Goal: Information Seeking & Learning: Check status

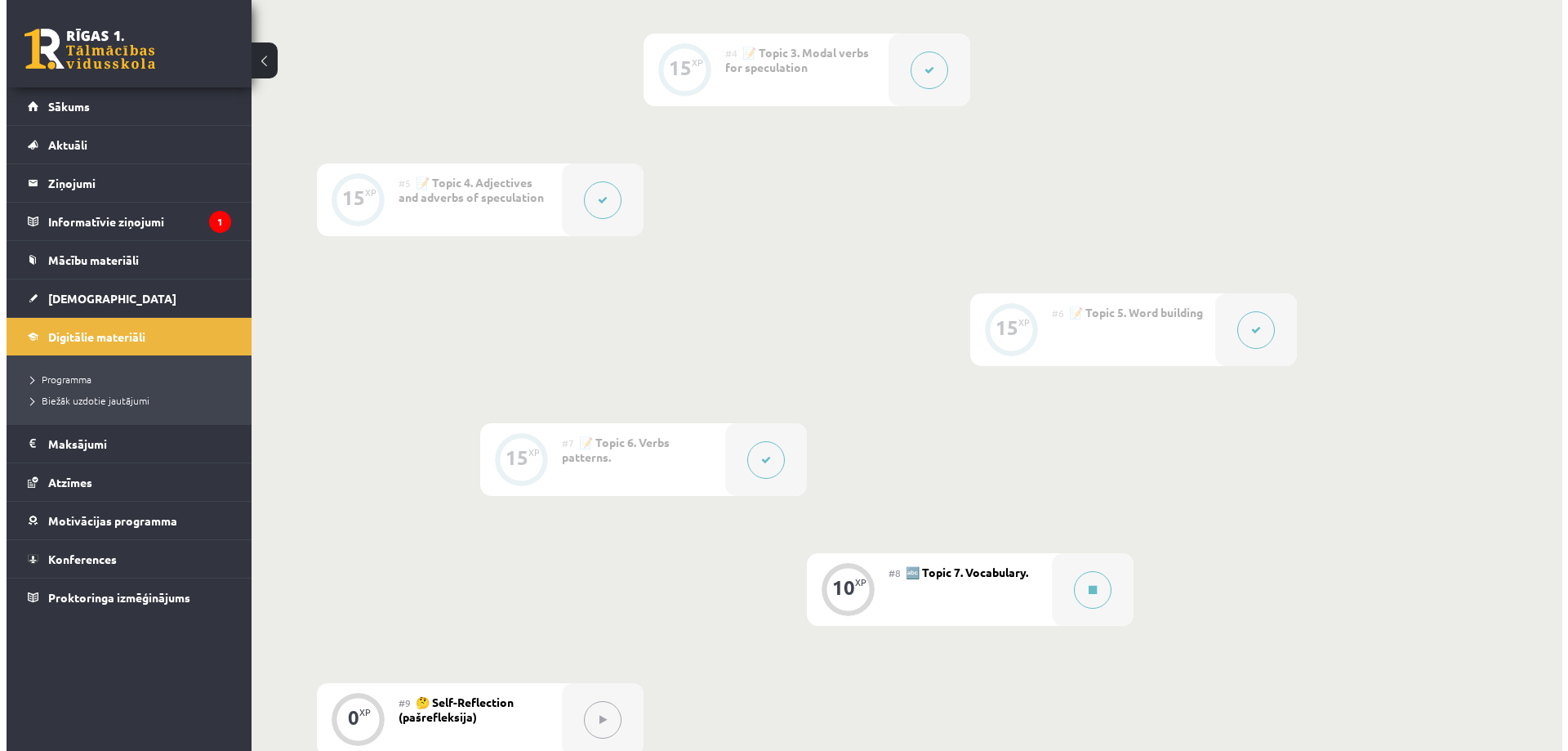
scroll to position [981, 0]
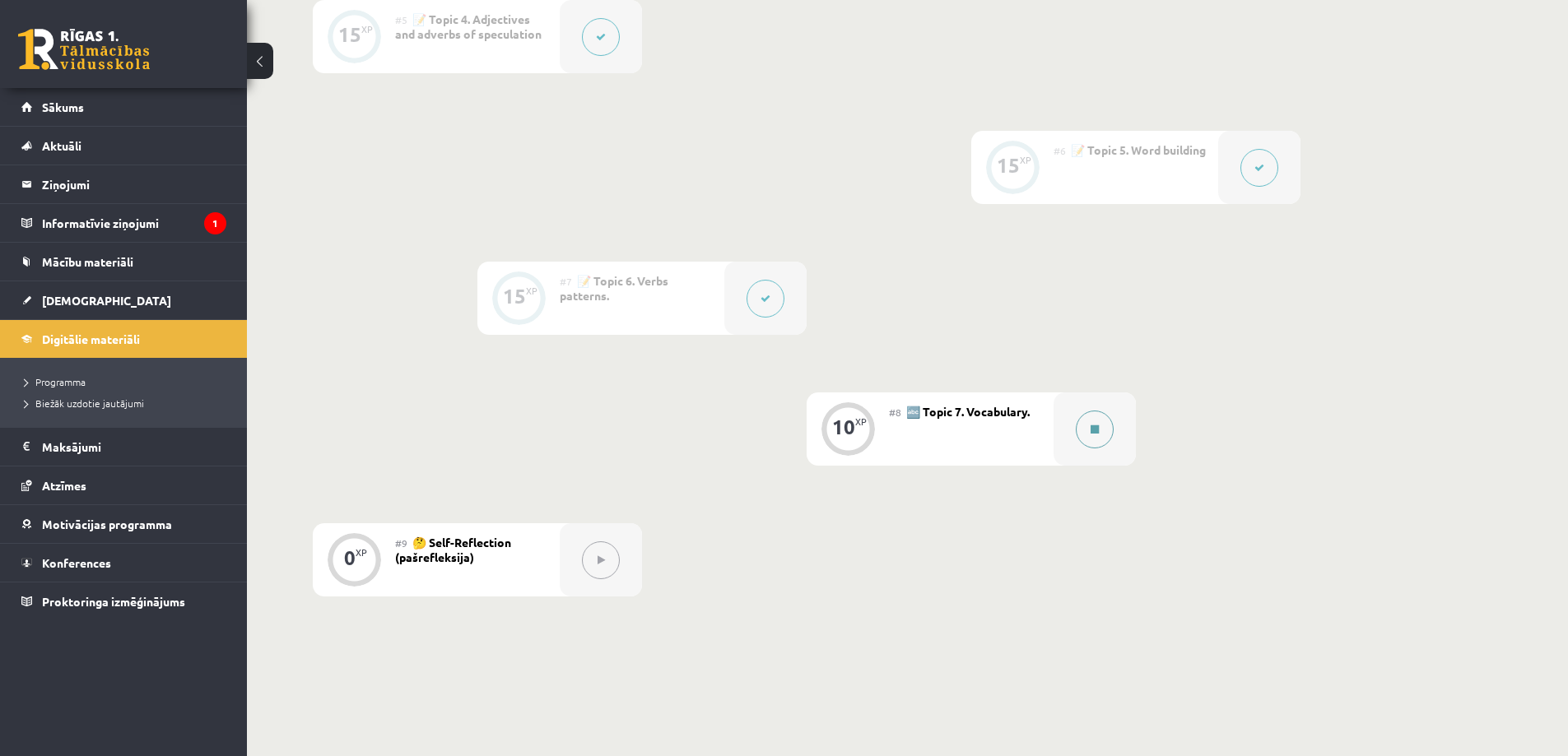
click at [1085, 428] on button at bounding box center [1094, 430] width 38 height 38
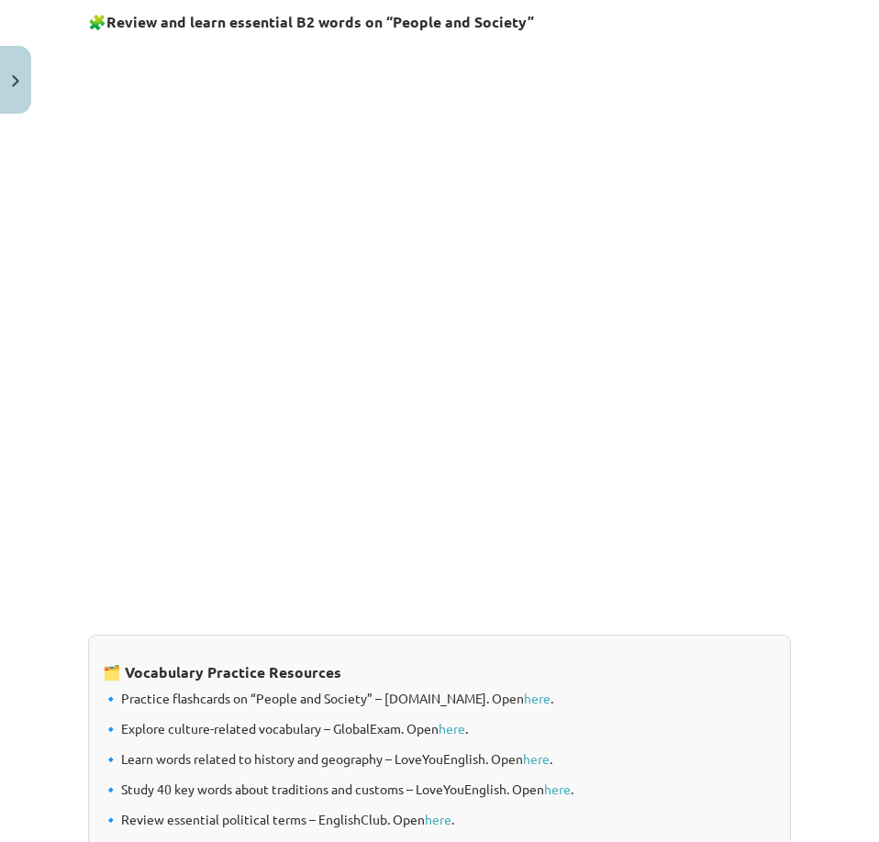
scroll to position [1338, 0]
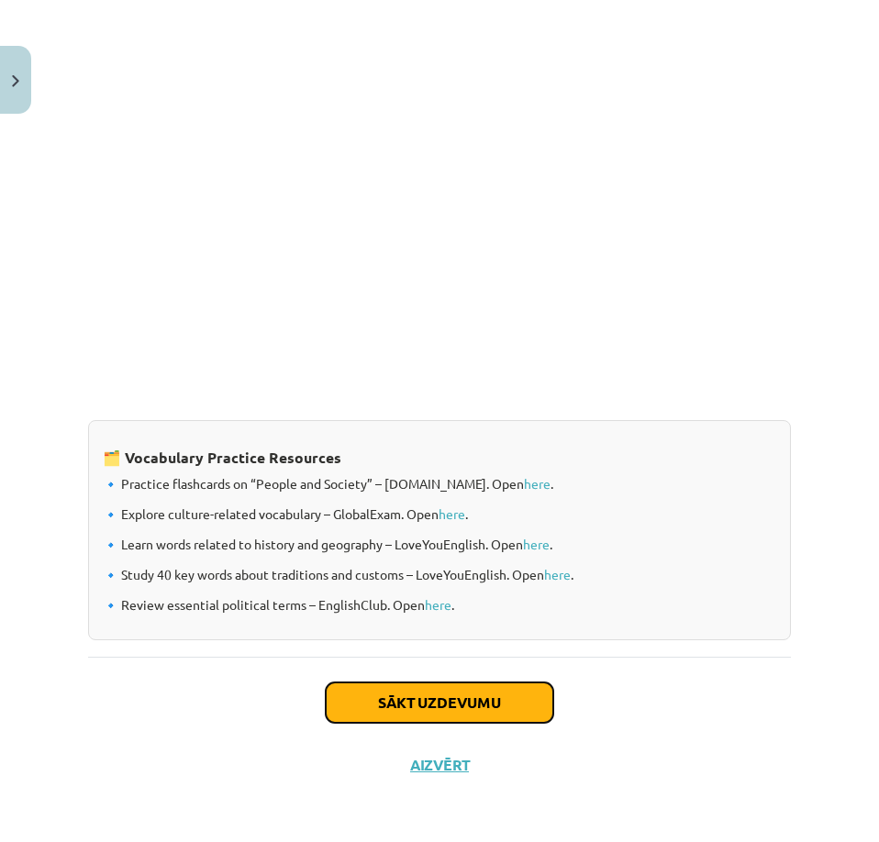
click at [450, 683] on button "Sākt uzdevumu" at bounding box center [440, 703] width 228 height 40
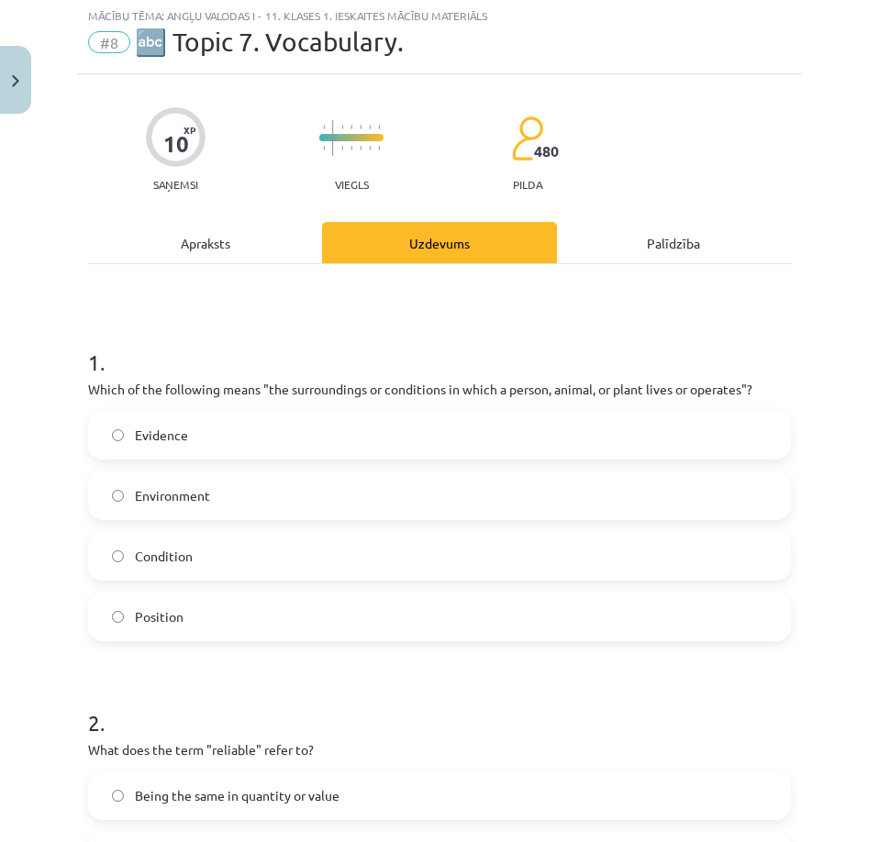
scroll to position [46, 0]
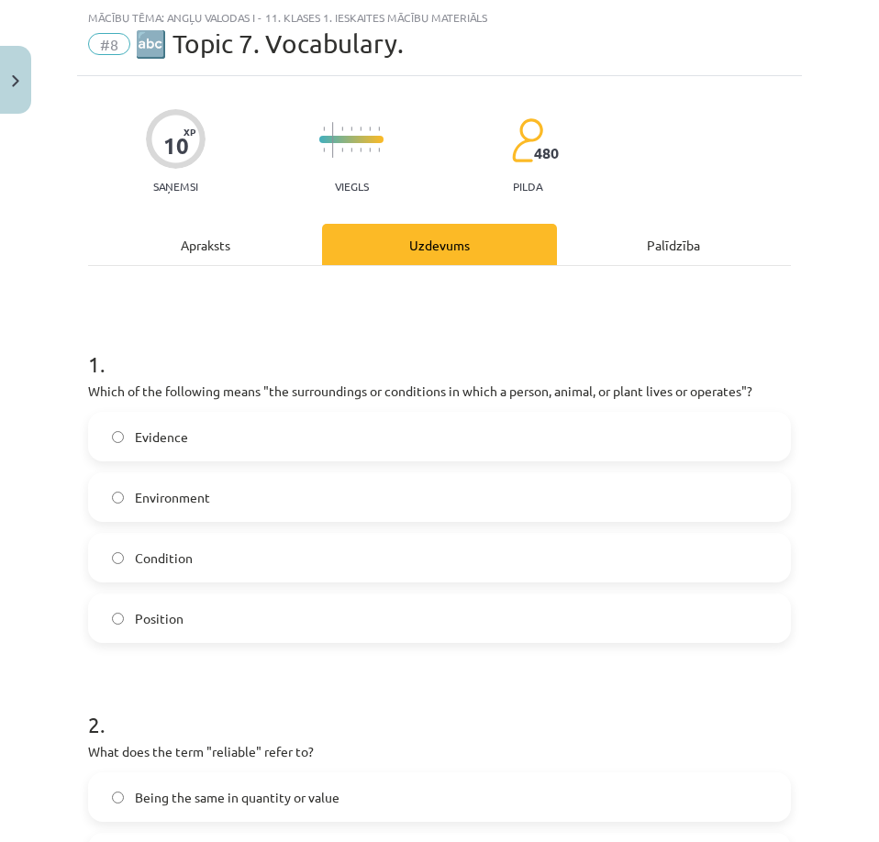
click at [257, 491] on label "Environment" at bounding box center [439, 497] width 699 height 46
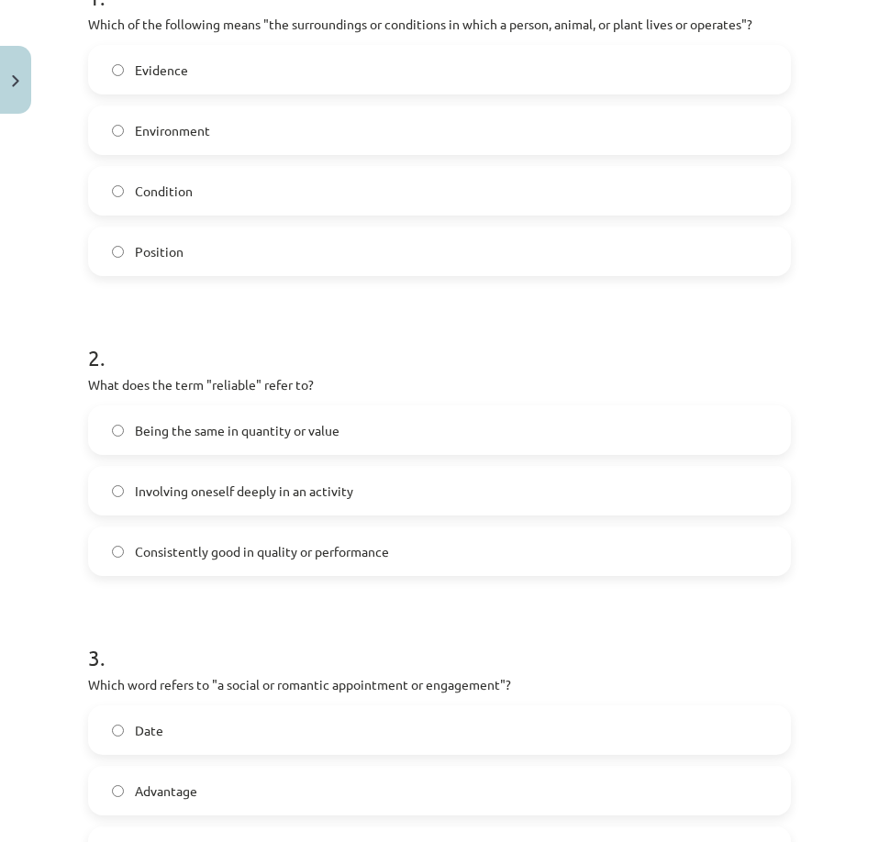
scroll to position [1101, 0]
click at [360, 579] on form "1 . Which of the following means "the surroundings or conditions in which a per…" at bounding box center [439, 714] width 703 height 1524
click at [373, 534] on label "Consistently good in quality or performance" at bounding box center [439, 551] width 699 height 46
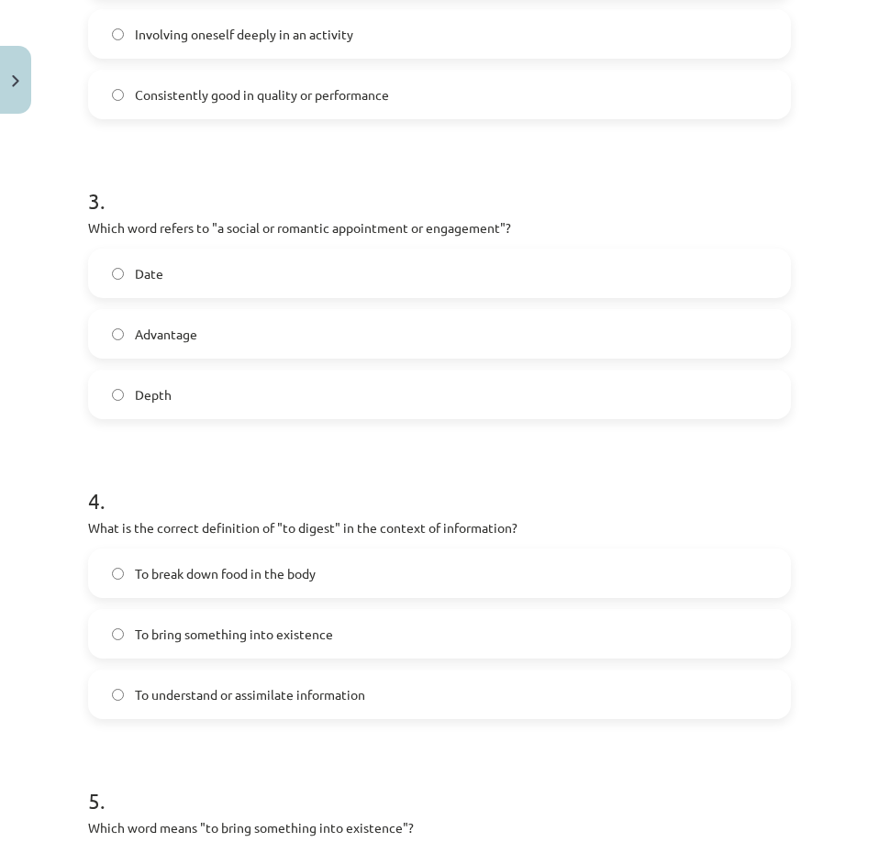
scroll to position [871, 0]
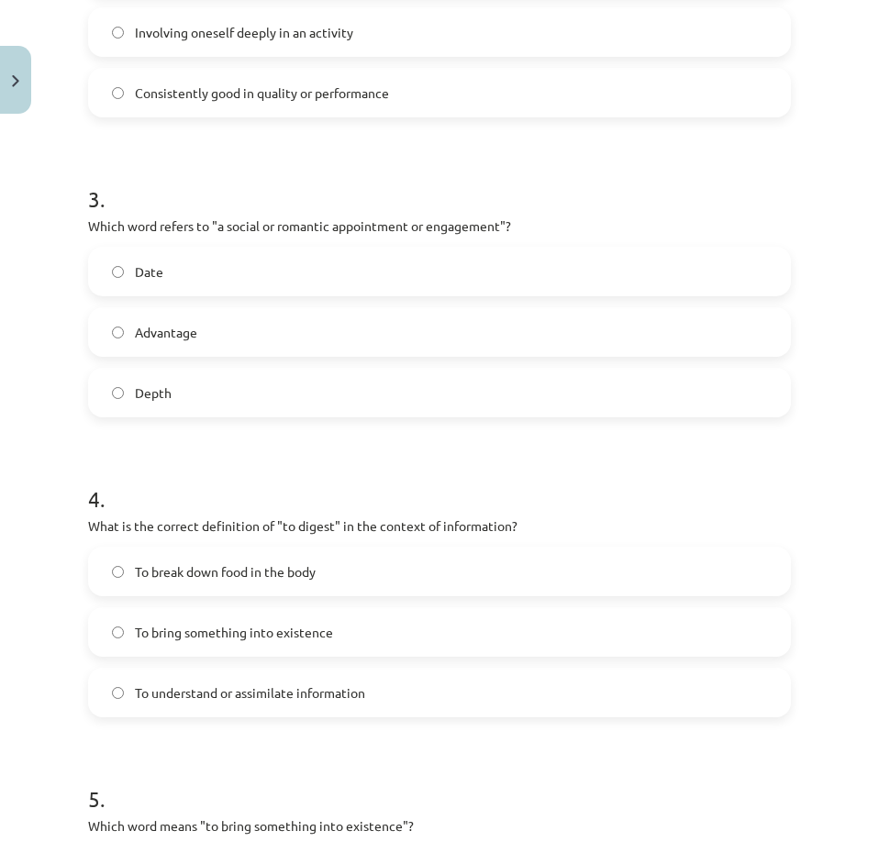
click at [294, 269] on label "Date" at bounding box center [439, 272] width 699 height 46
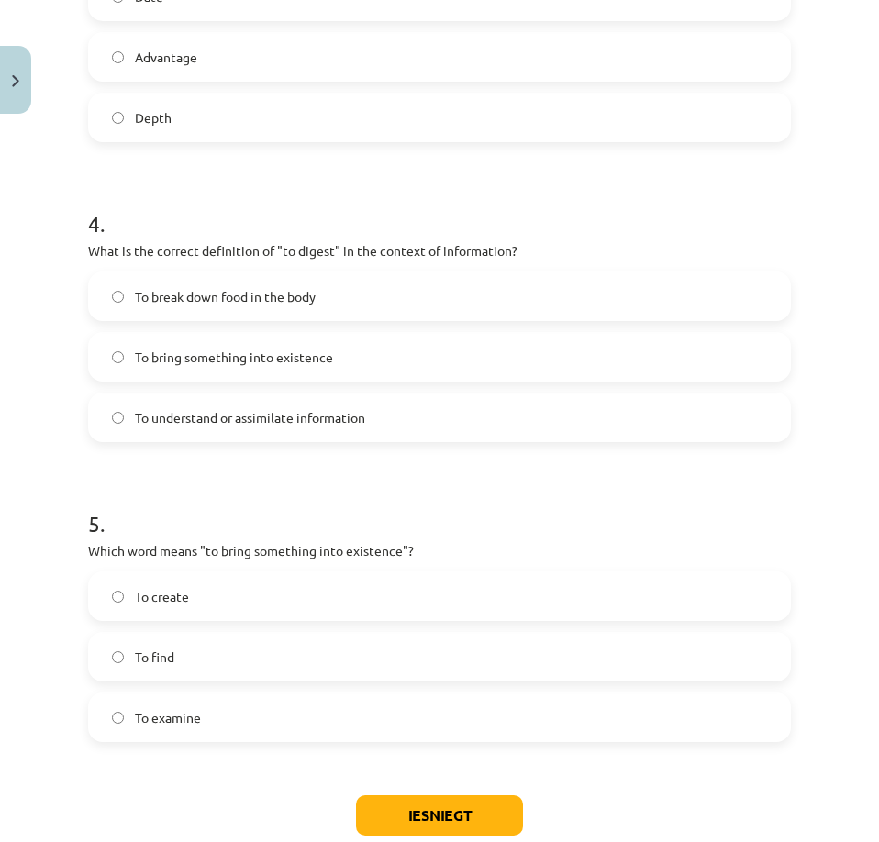
scroll to position [1238, 0]
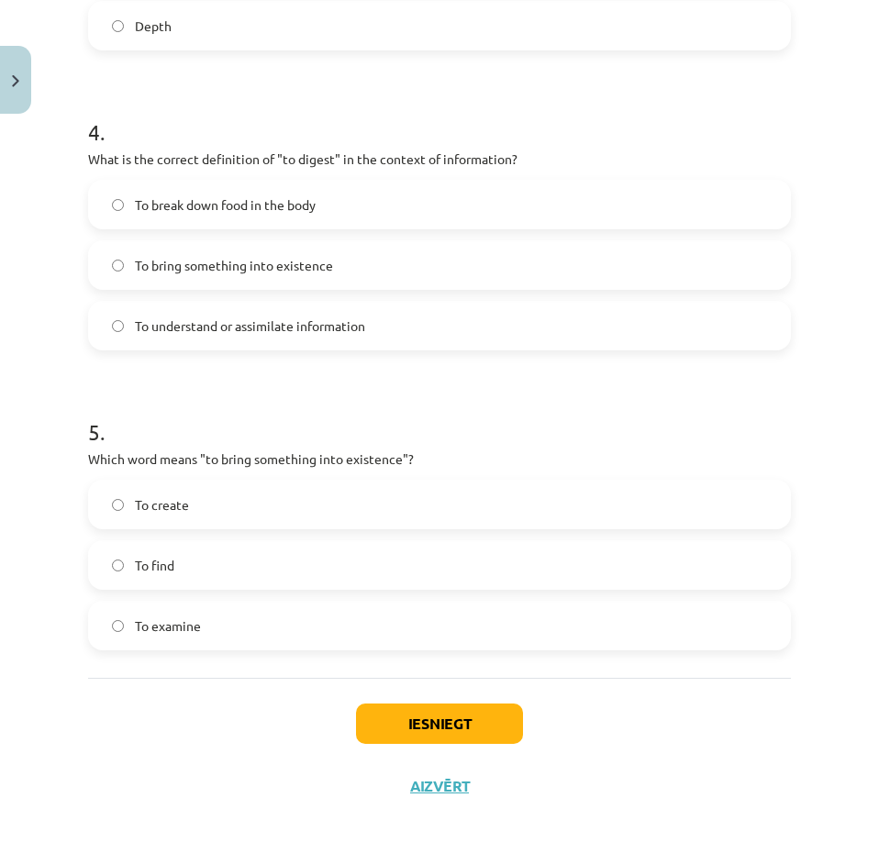
click at [338, 205] on label "To break down food in the body" at bounding box center [439, 205] width 699 height 46
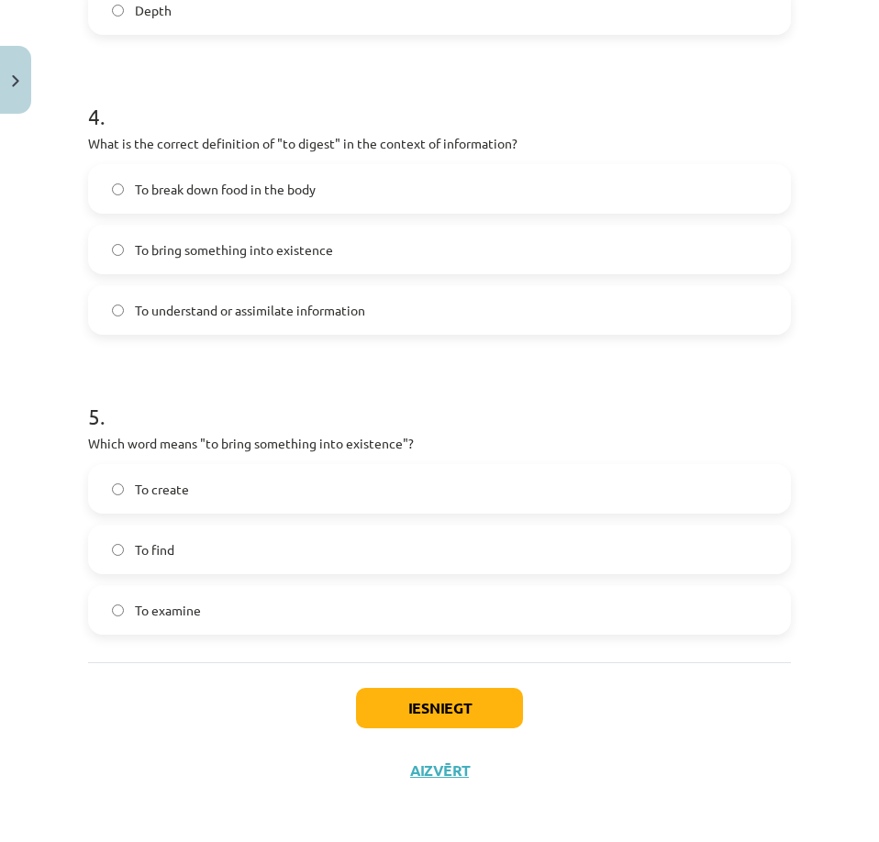
scroll to position [1260, 0]
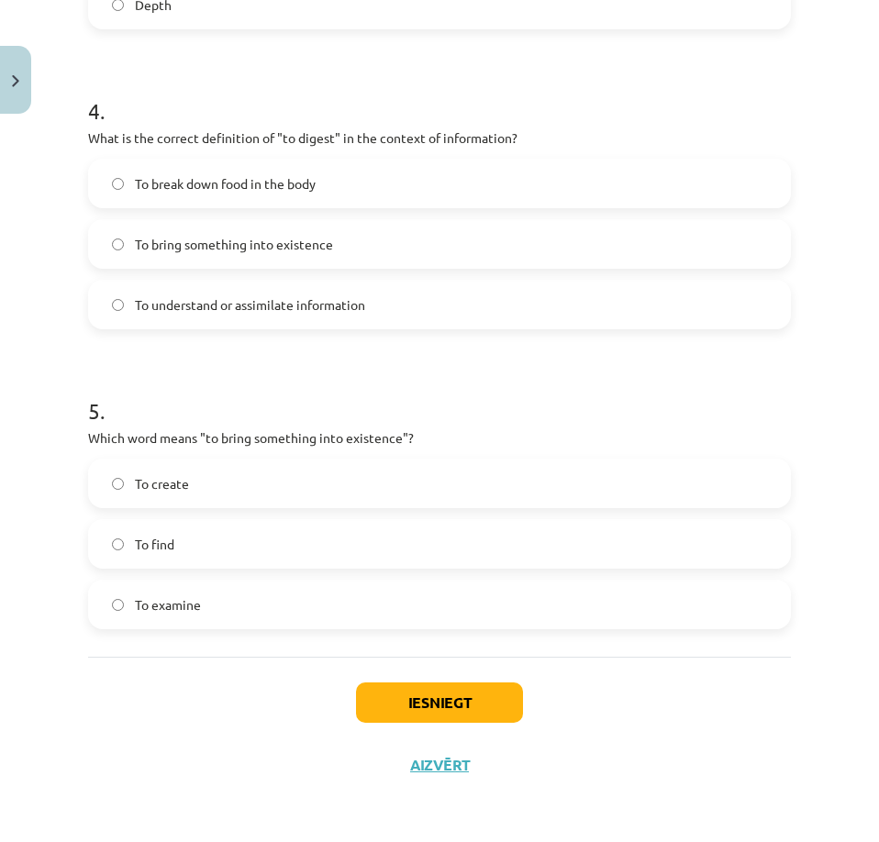
click at [221, 492] on label "To create" at bounding box center [439, 484] width 699 height 46
click at [458, 711] on button "Iesniegt" at bounding box center [439, 703] width 167 height 40
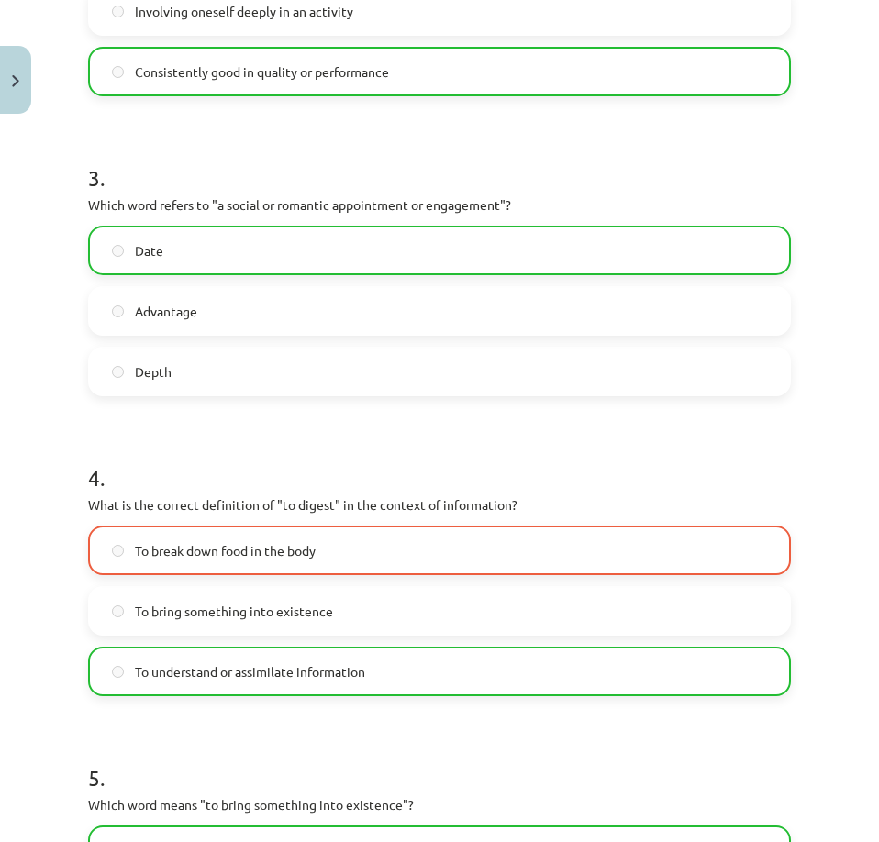
scroll to position [1318, 0]
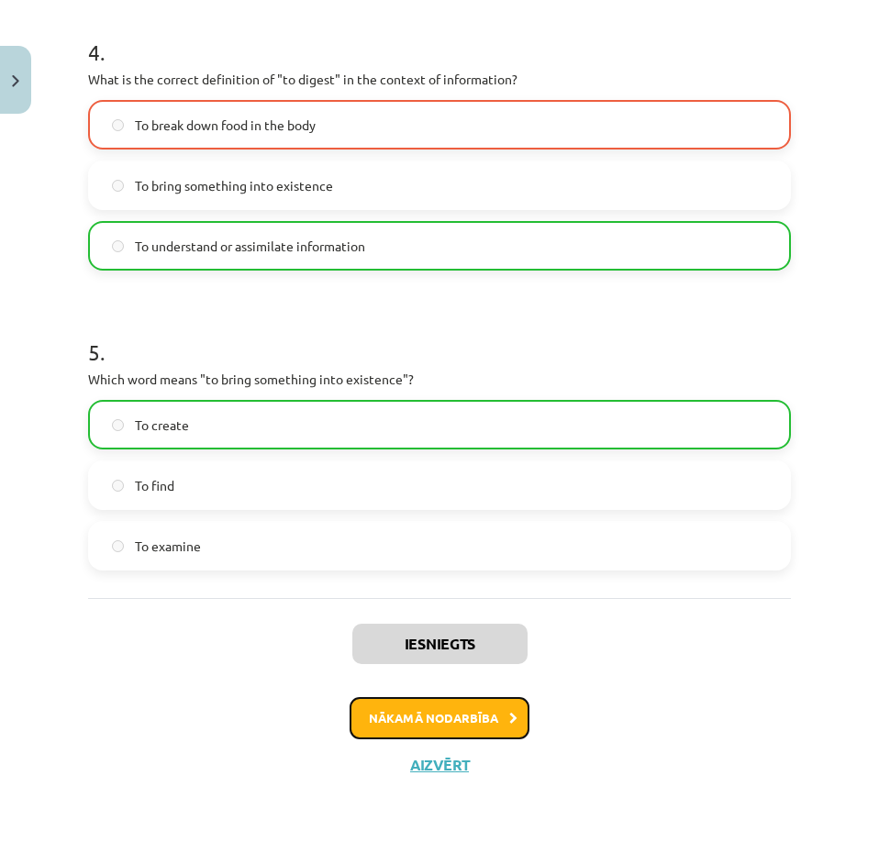
click at [460, 704] on button "Nākamā nodarbība" at bounding box center [440, 718] width 180 height 42
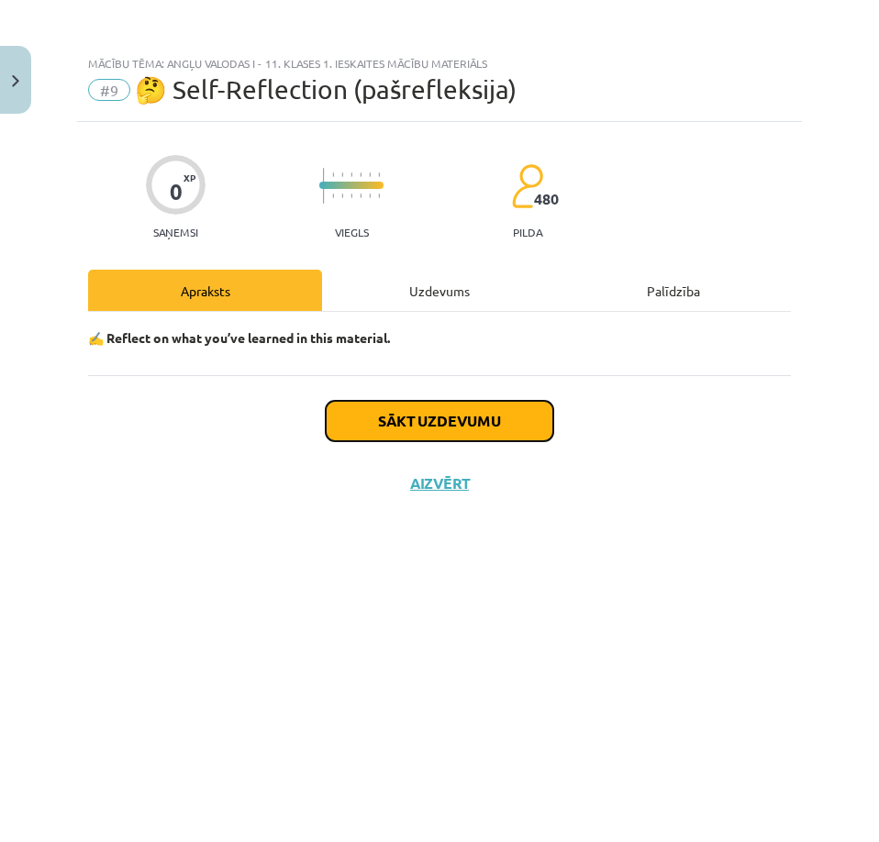
click at [417, 420] on button "Sākt uzdevumu" at bounding box center [440, 421] width 228 height 40
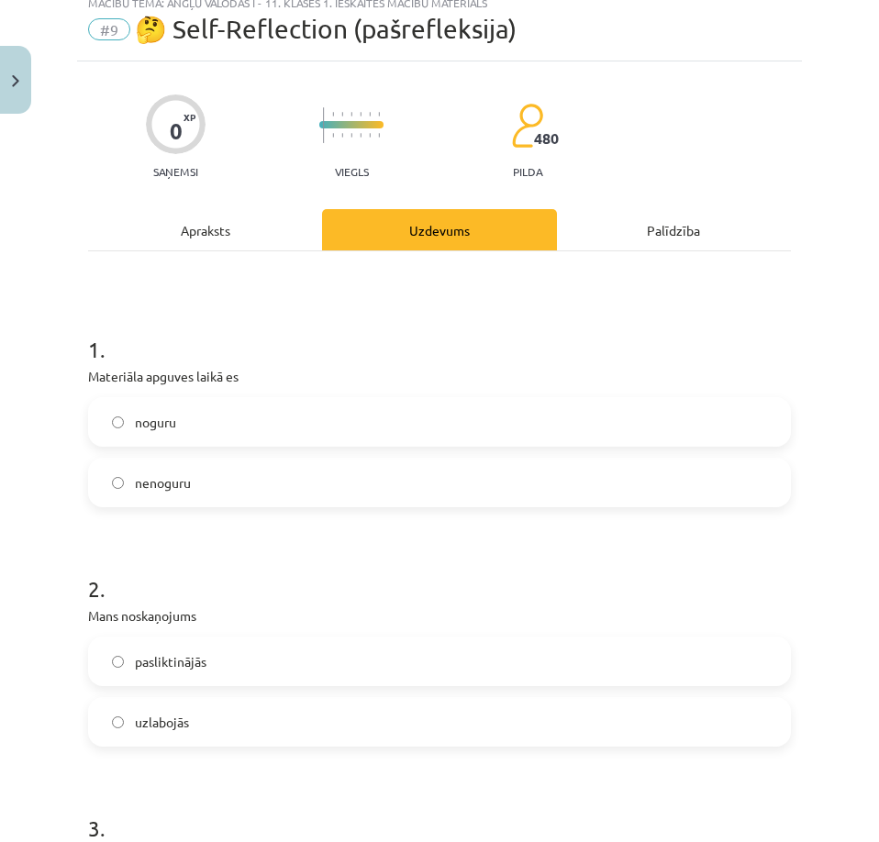
scroll to position [92, 0]
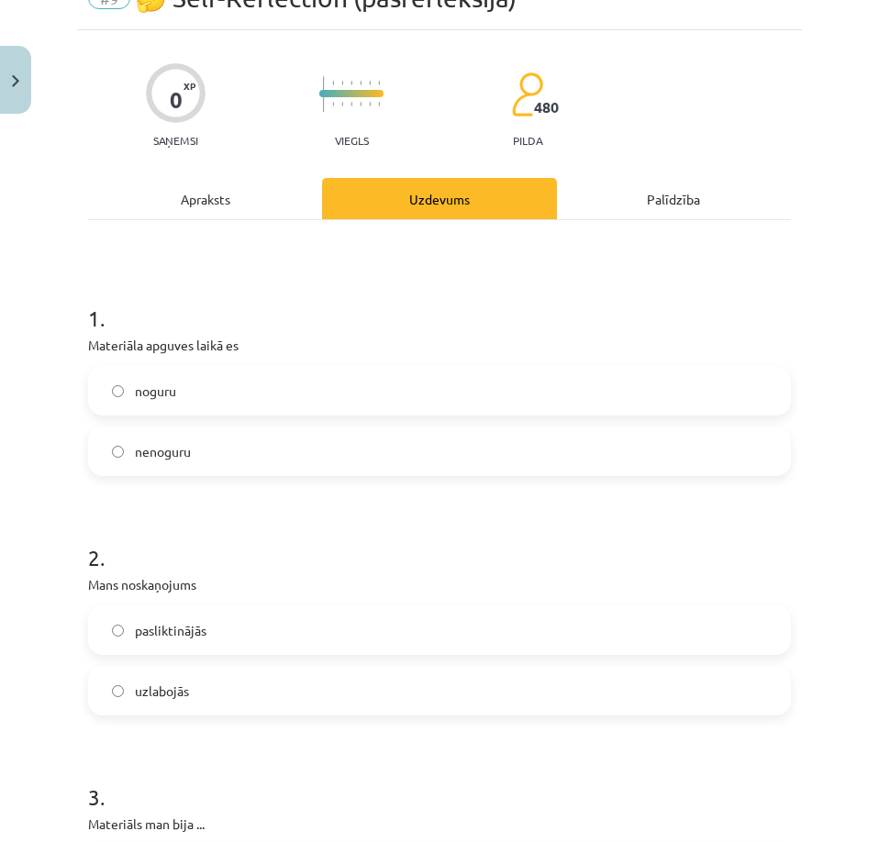
click at [233, 454] on label "nenoguru" at bounding box center [439, 451] width 699 height 46
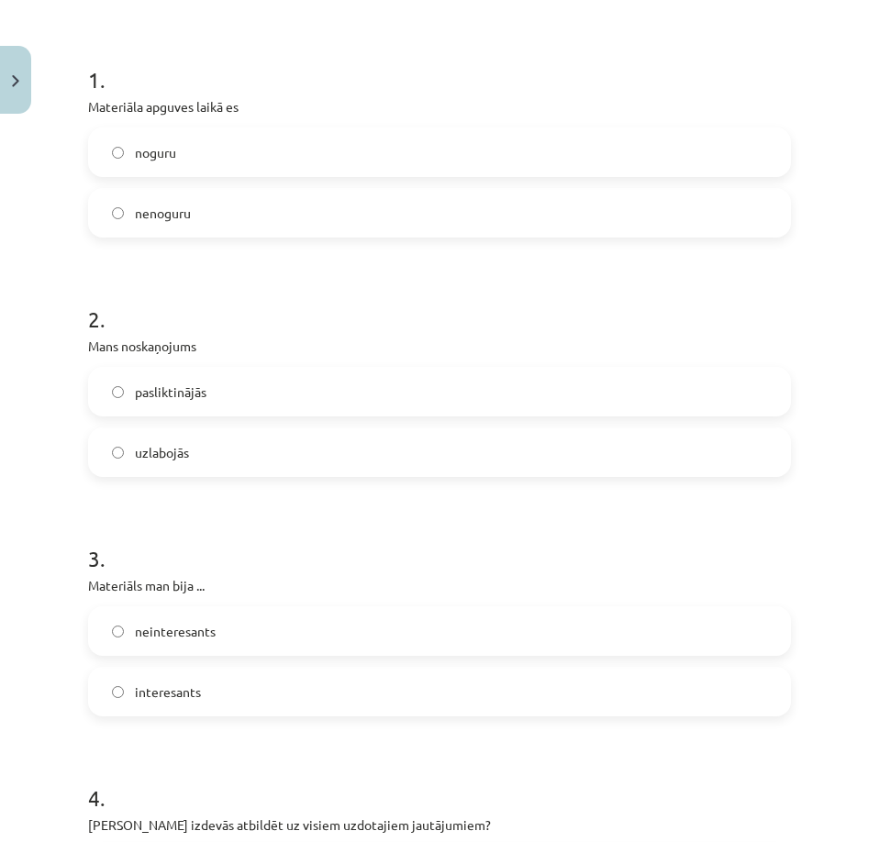
scroll to position [367, 0]
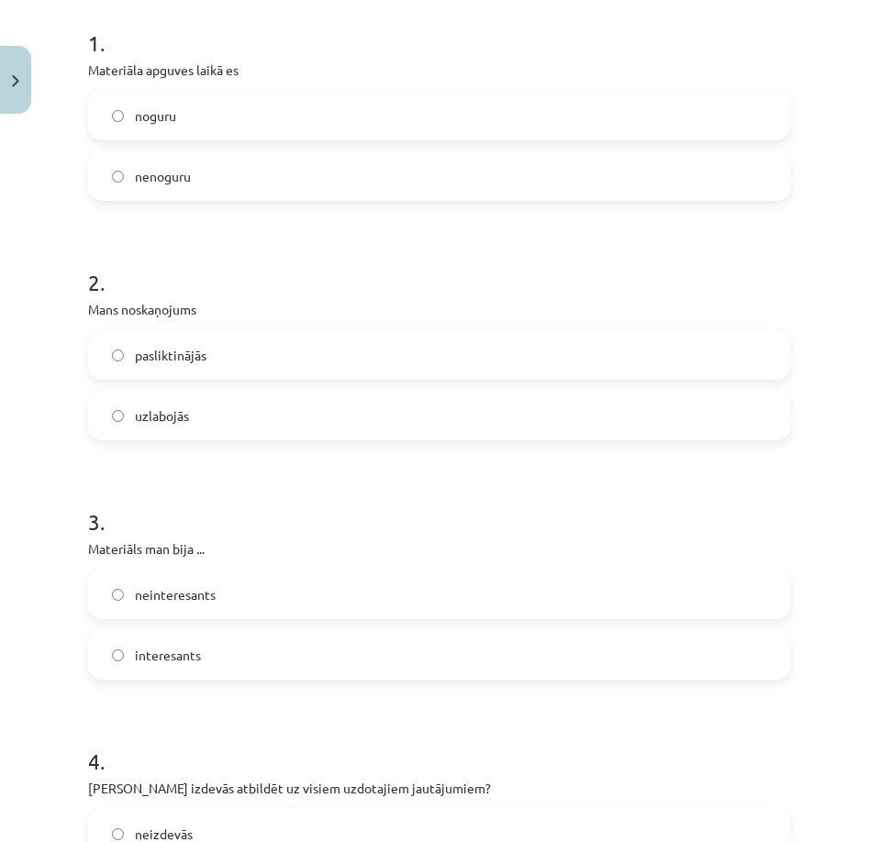
click at [221, 419] on label "uzlabojās" at bounding box center [439, 416] width 699 height 46
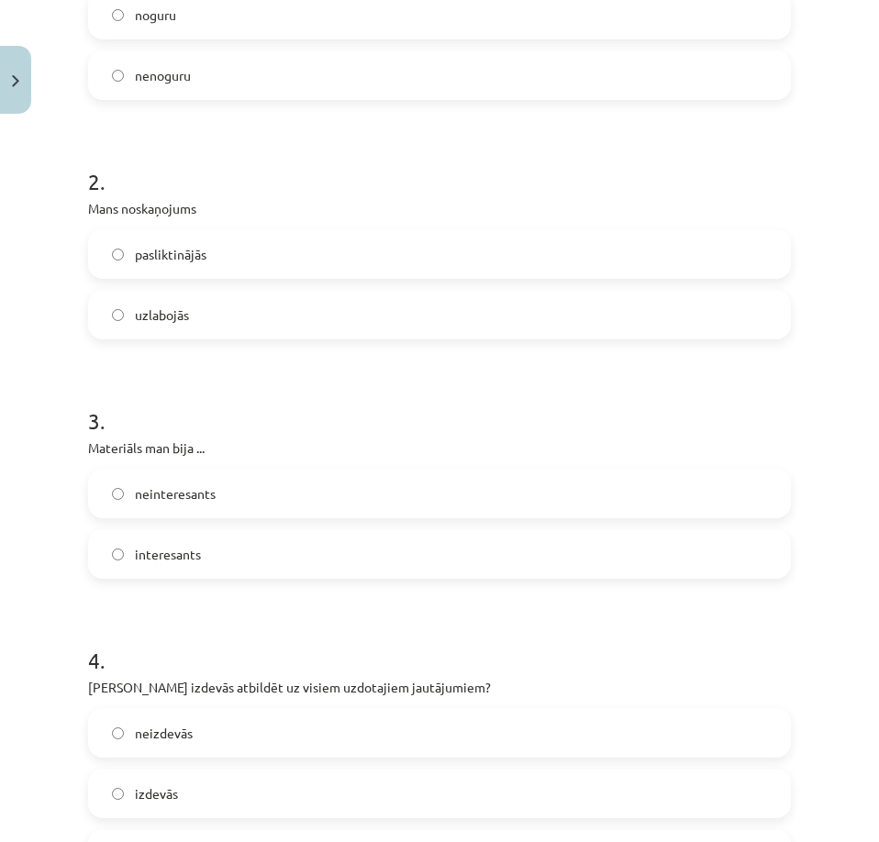
scroll to position [550, 0]
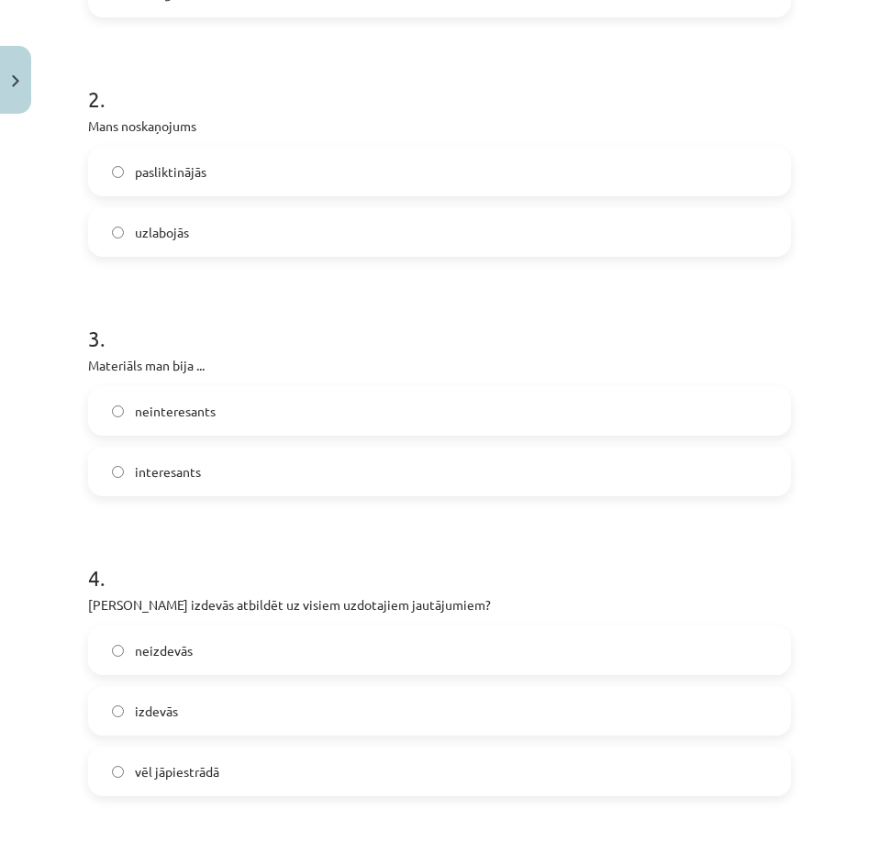
click at [236, 461] on label "interesants" at bounding box center [439, 472] width 699 height 46
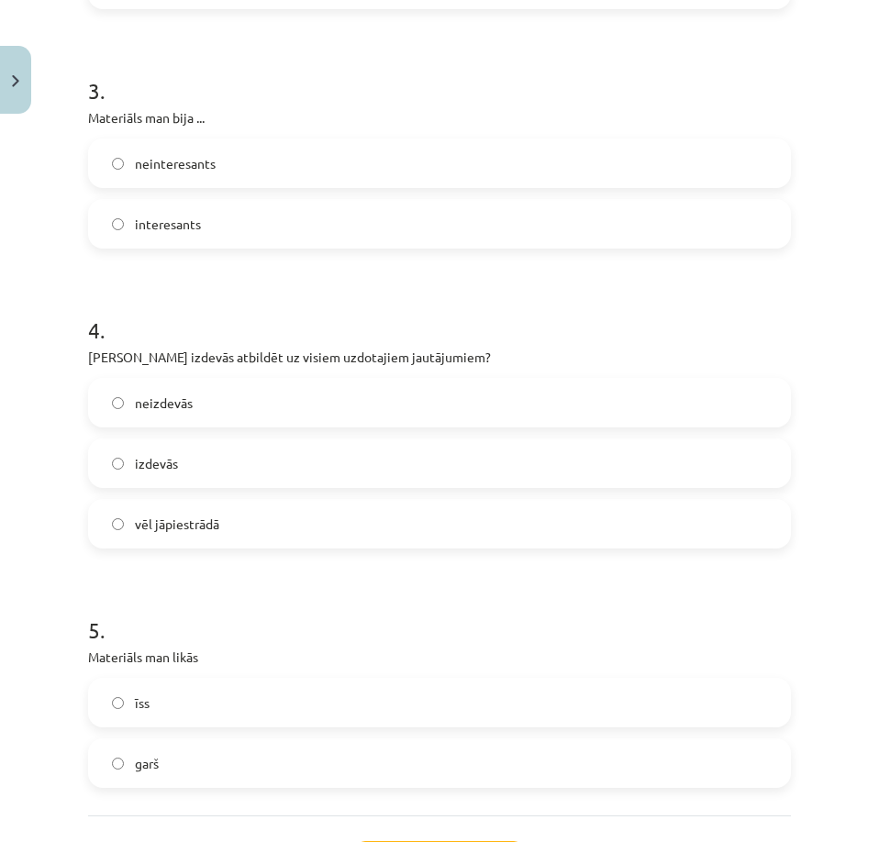
scroll to position [826, 0]
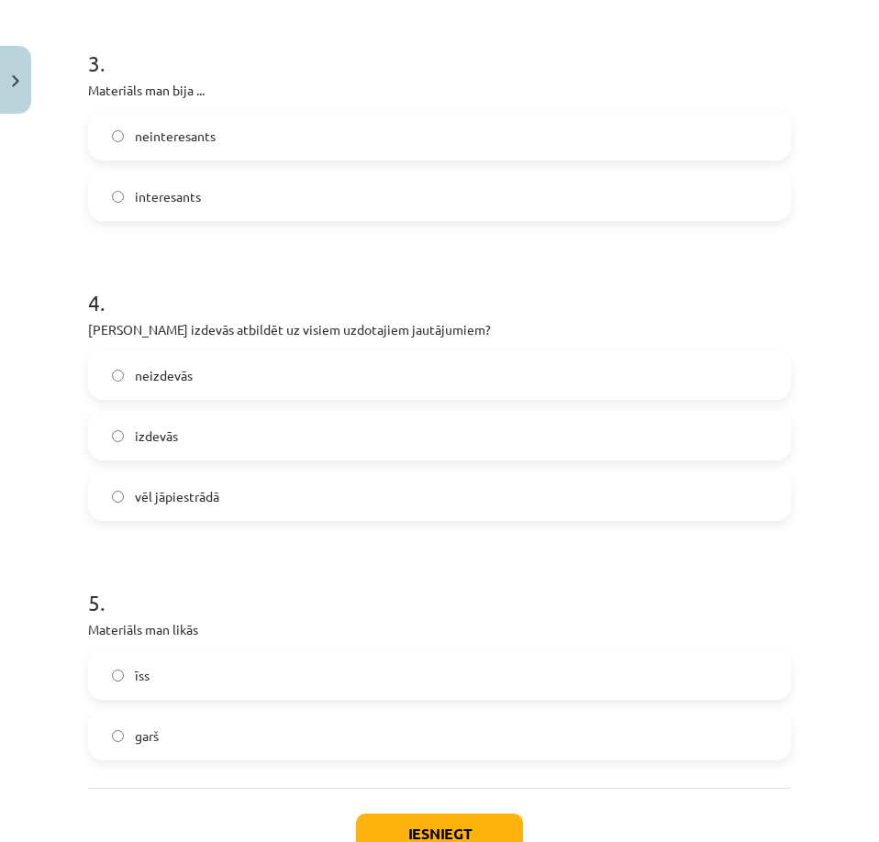
click at [196, 444] on label "izdevās" at bounding box center [439, 436] width 699 height 46
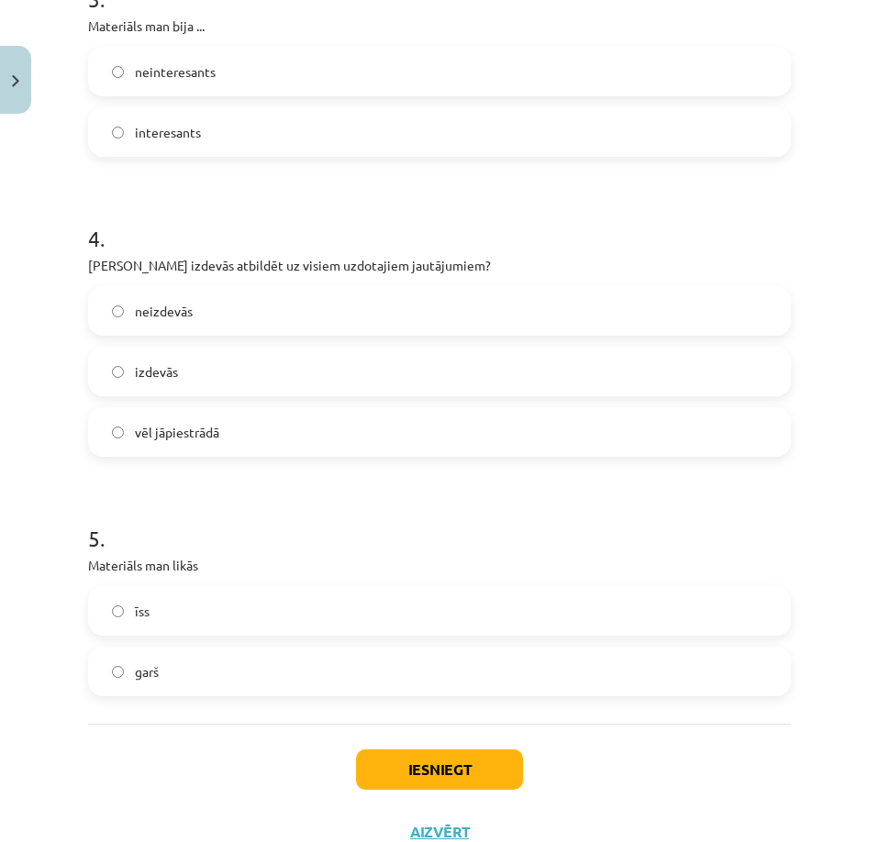
scroll to position [957, 0]
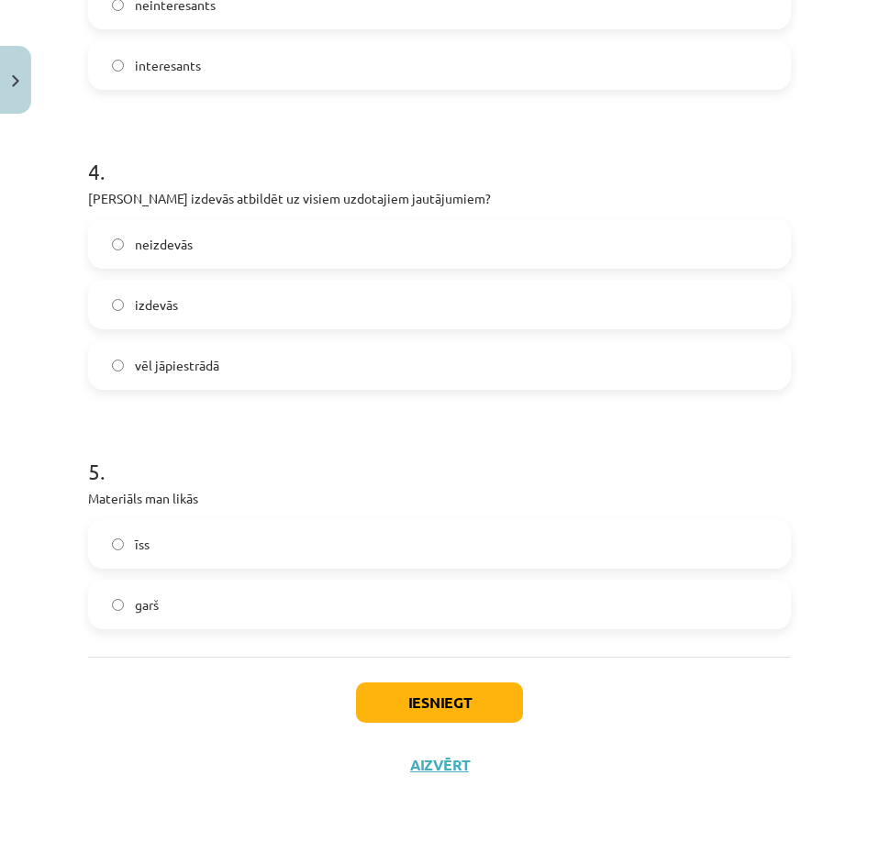
click at [172, 615] on label "garš" at bounding box center [439, 605] width 699 height 46
click at [444, 682] on div "Iesniegt Aizvērt" at bounding box center [439, 721] width 703 height 128
click at [444, 707] on button "Iesniegt" at bounding box center [439, 703] width 167 height 40
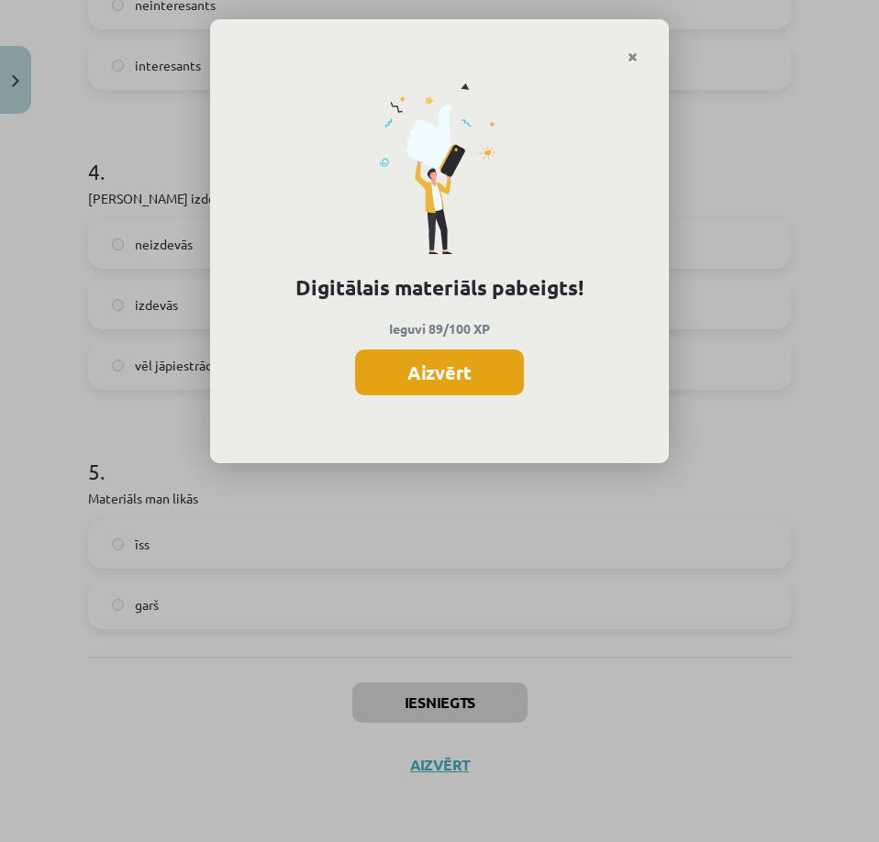
click at [466, 388] on button "Aizvērt" at bounding box center [439, 373] width 169 height 46
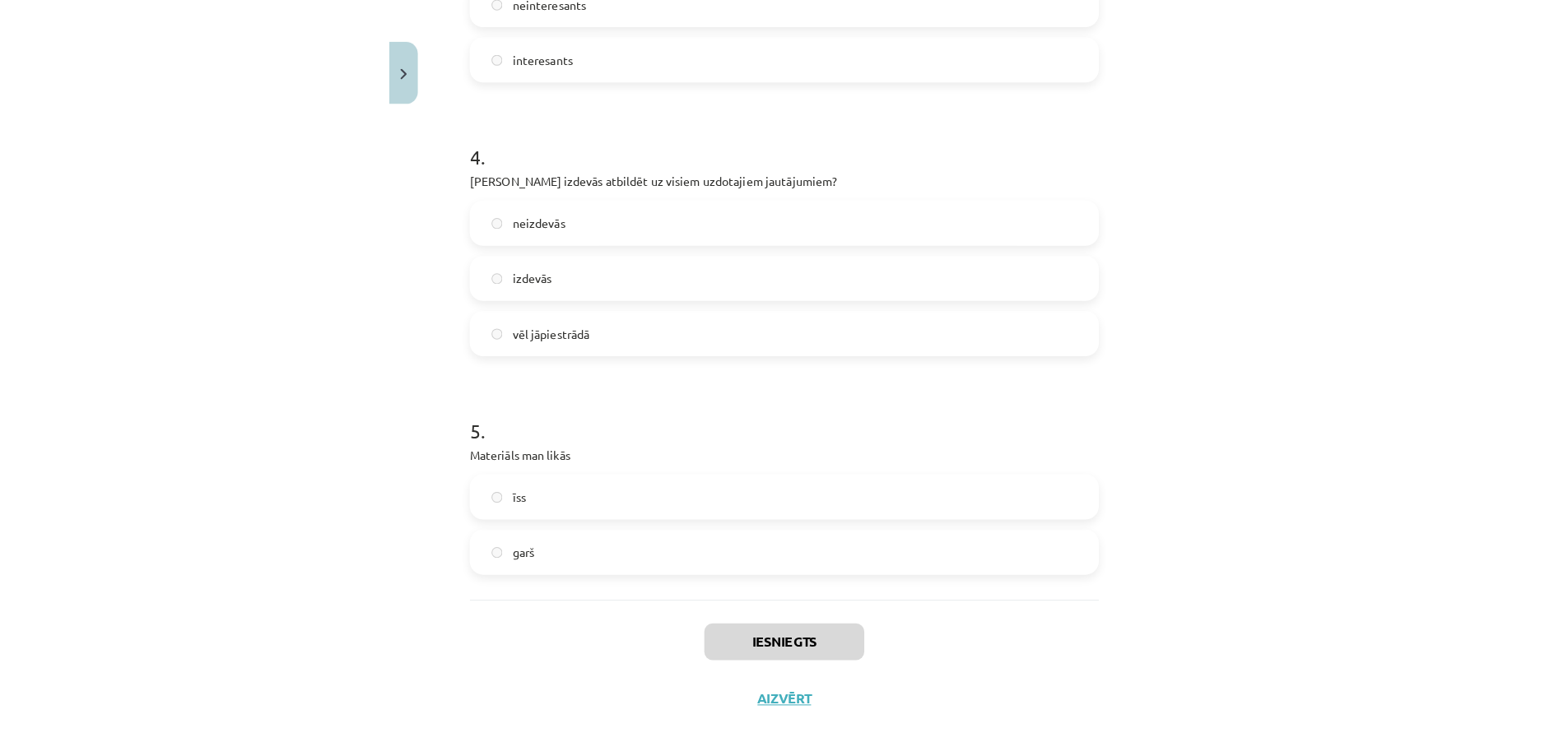
scroll to position [857, 0]
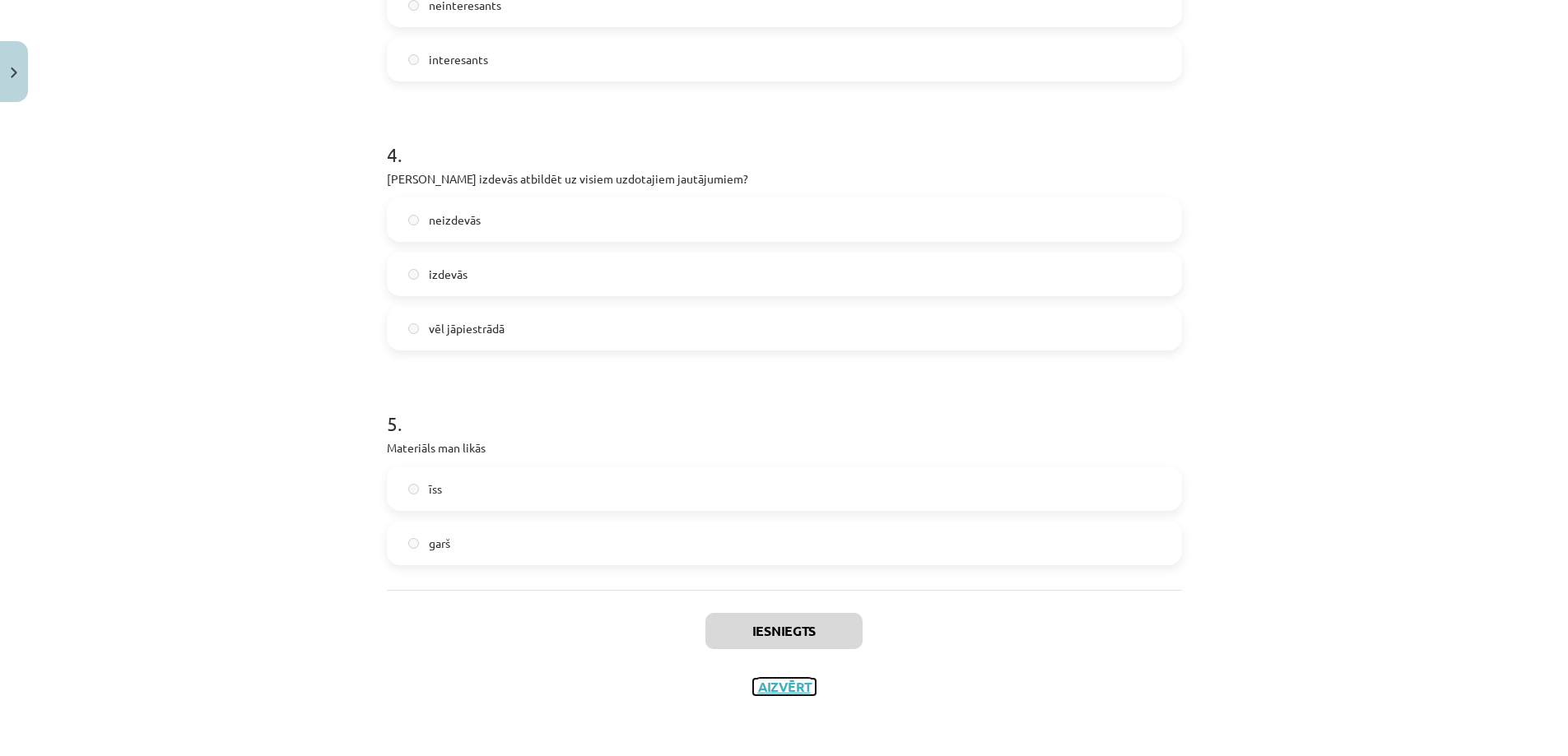
click at [775, 691] on button "Aizvērt" at bounding box center [784, 687] width 63 height 16
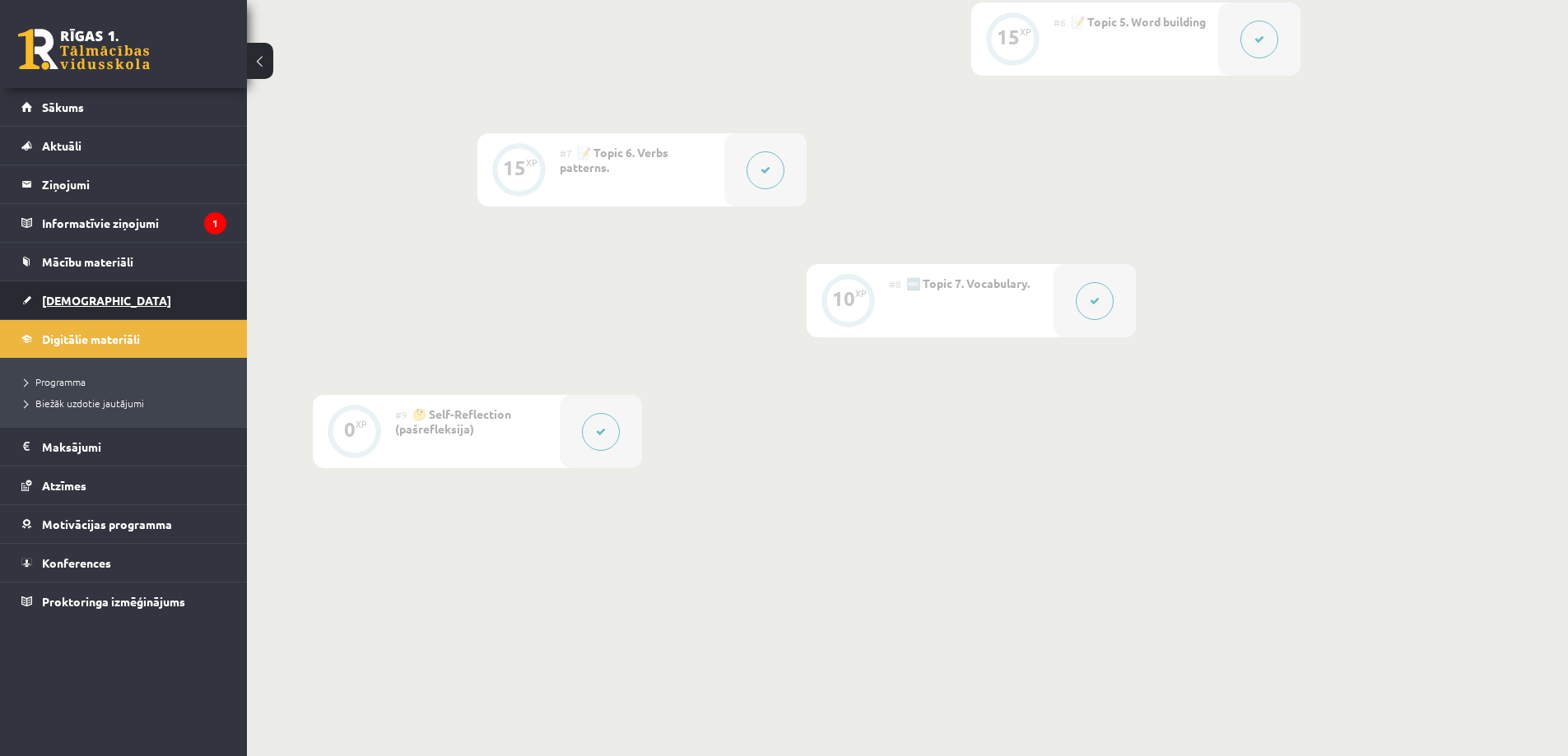
click at [112, 310] on link "[DEMOGRAPHIC_DATA]" at bounding box center [124, 300] width 205 height 38
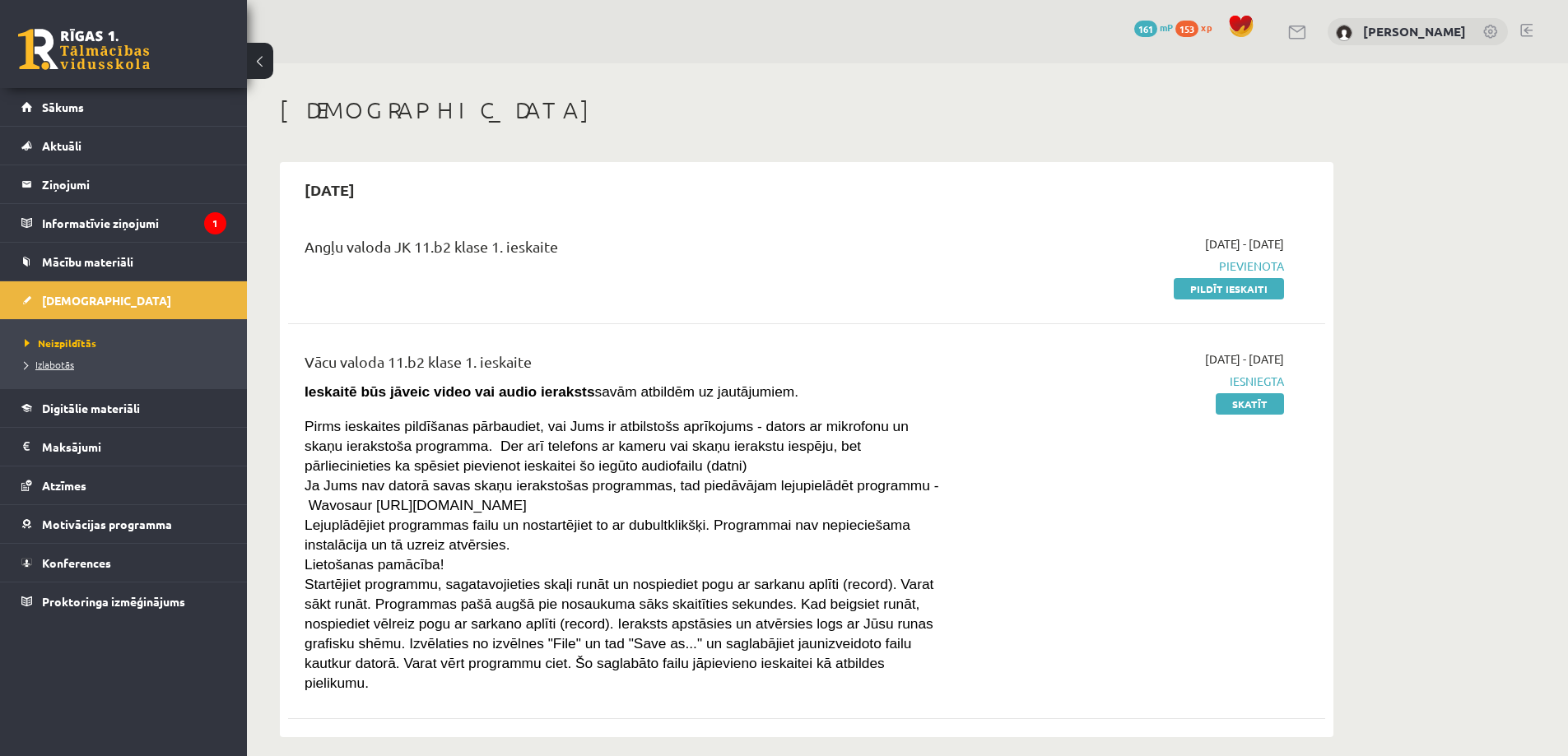
click at [65, 366] on span "Izlabotās" at bounding box center [49, 364] width 49 height 13
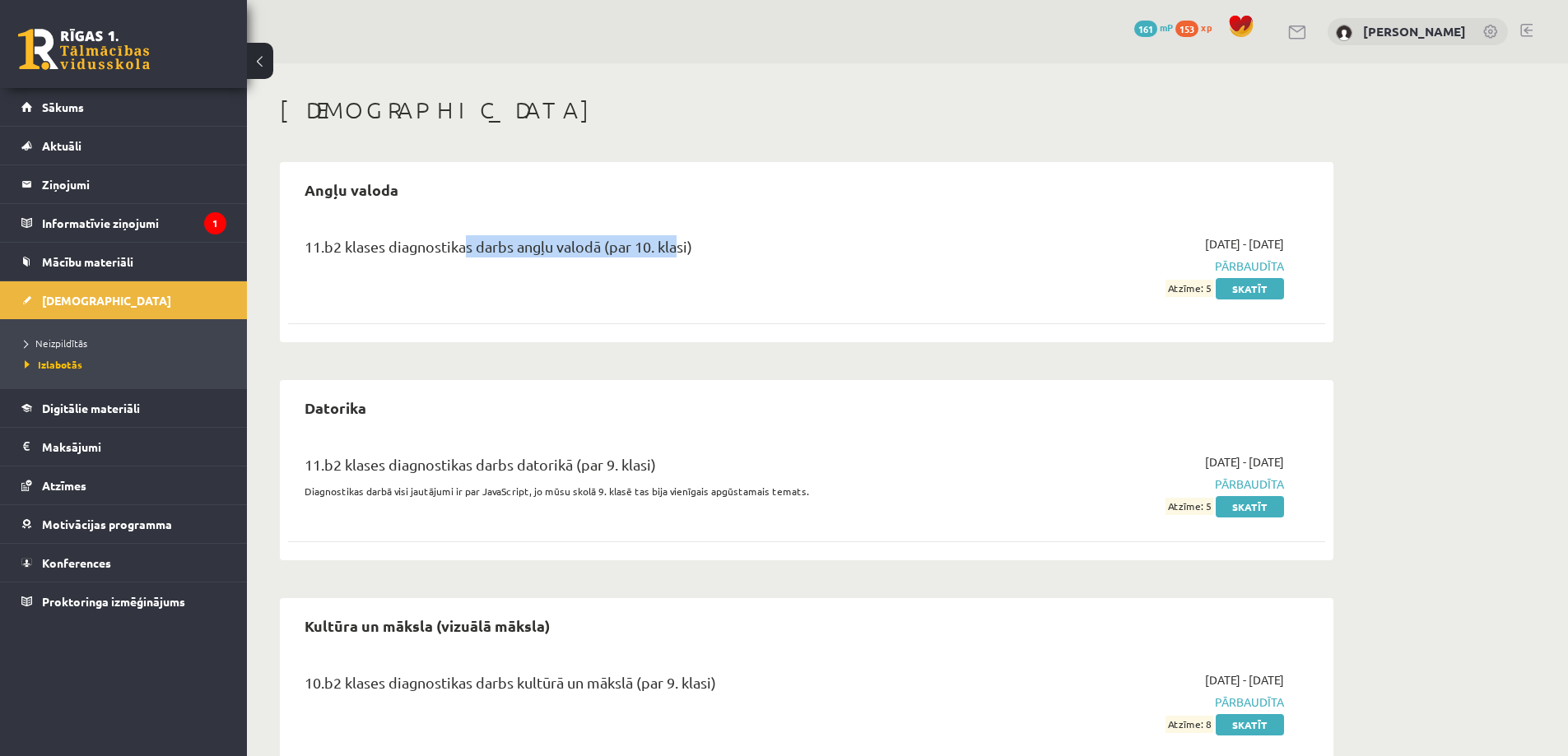
drag, startPoint x: 457, startPoint y: 251, endPoint x: 674, endPoint y: 264, distance: 217.4
click at [674, 264] on div "11.b2 klases diagnostikas darbs angļu valodā (par 10. klasi)" at bounding box center [626, 250] width 644 height 30
click at [696, 262] on div "11.b2 klases diagnostikas darbs angļu valodā (par 10. klasi)" at bounding box center [626, 250] width 644 height 30
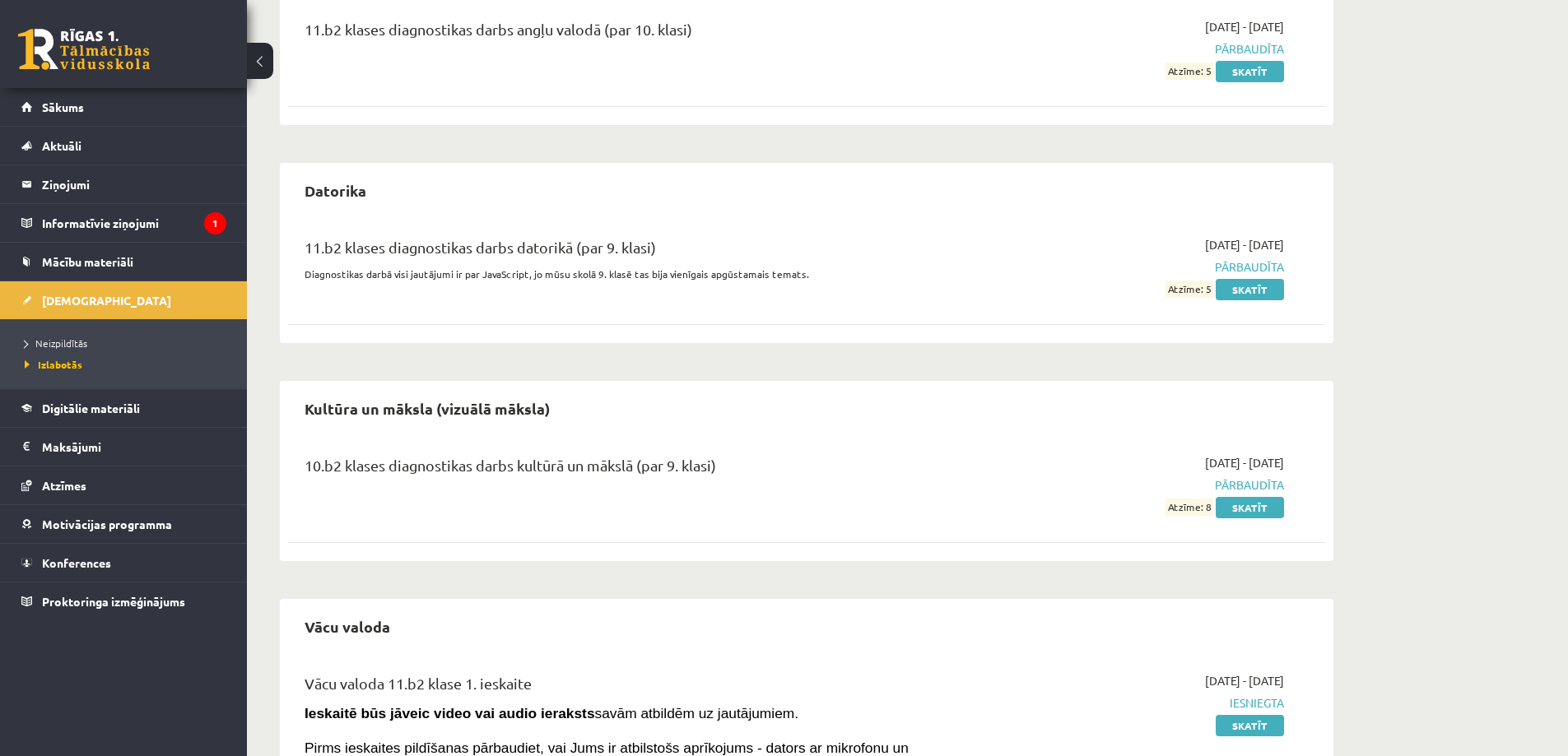
scroll to position [247, 0]
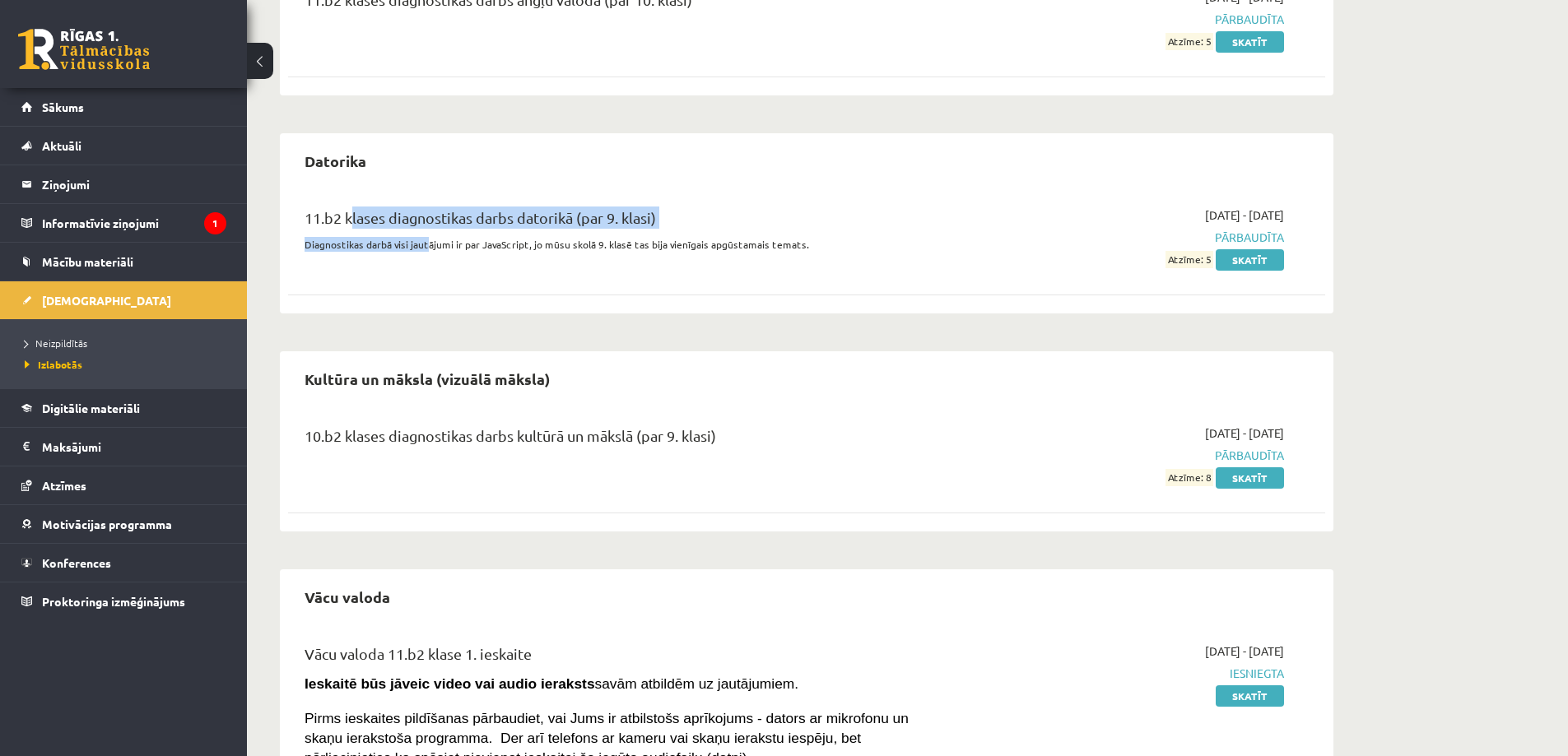
drag, startPoint x: 363, startPoint y: 234, endPoint x: 502, endPoint y: 240, distance: 139.1
click at [481, 240] on div "11.b2 klases diagnostikas darbs datorikā (par 9. klasi) Diagnostikas darbā visi…" at bounding box center [627, 237] width 669 height 62
click at [672, 244] on p "Diagnostikas darbā visi jautājumi ir par JavaScript, jo mūsu skolā 9. klasē tas…" at bounding box center [626, 244] width 644 height 15
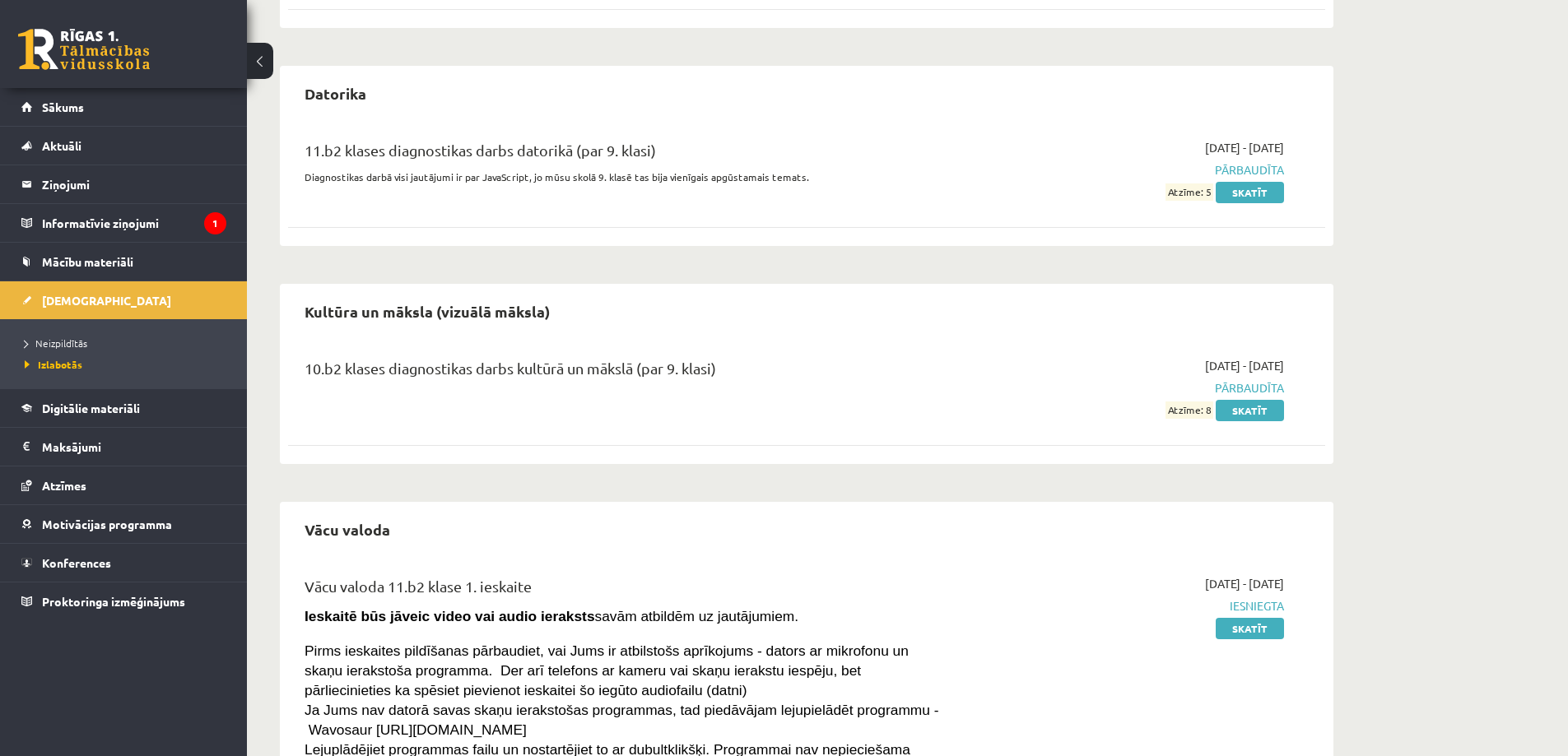
scroll to position [0, 0]
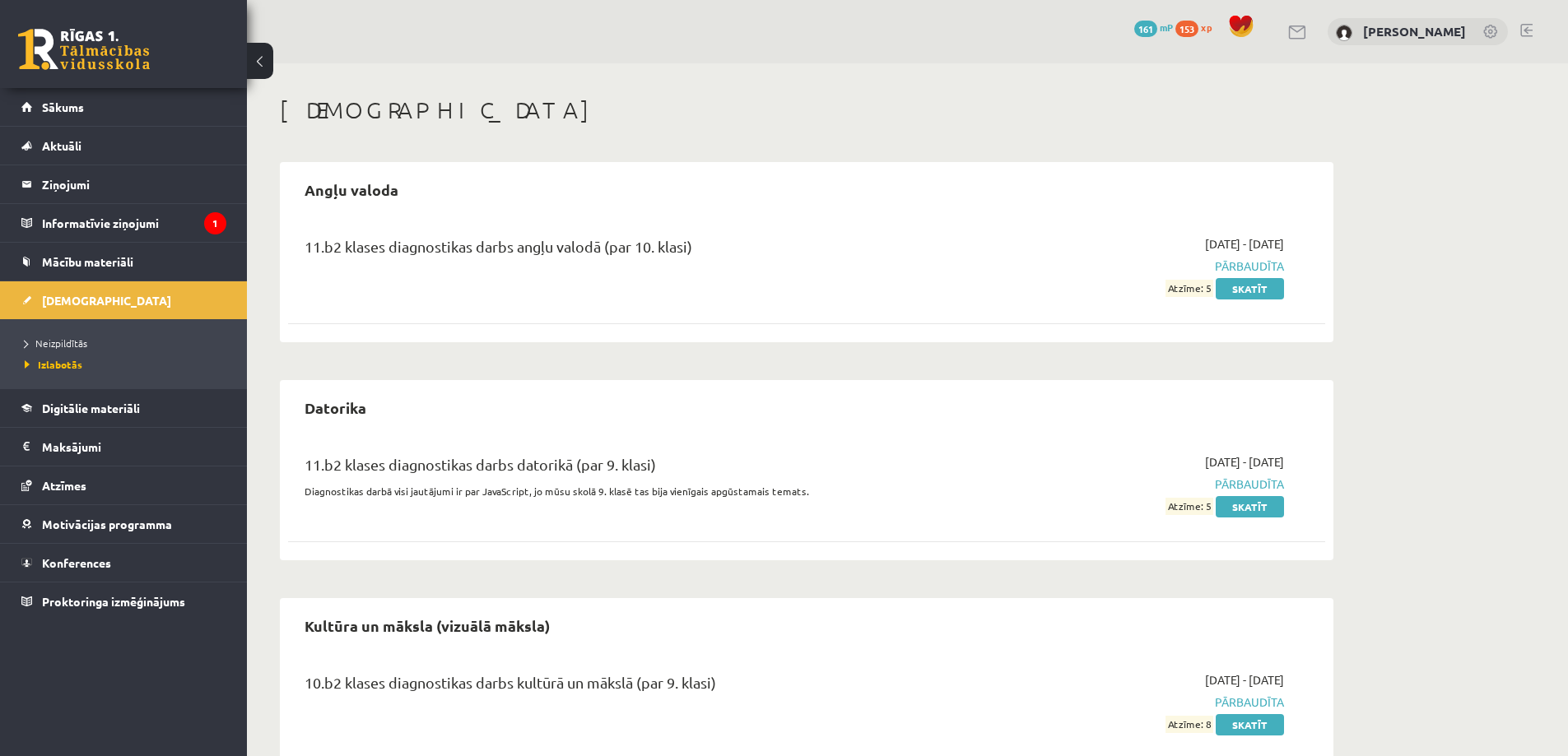
drag, startPoint x: 1491, startPoint y: 522, endPoint x: 1389, endPoint y: 396, distance: 162.1
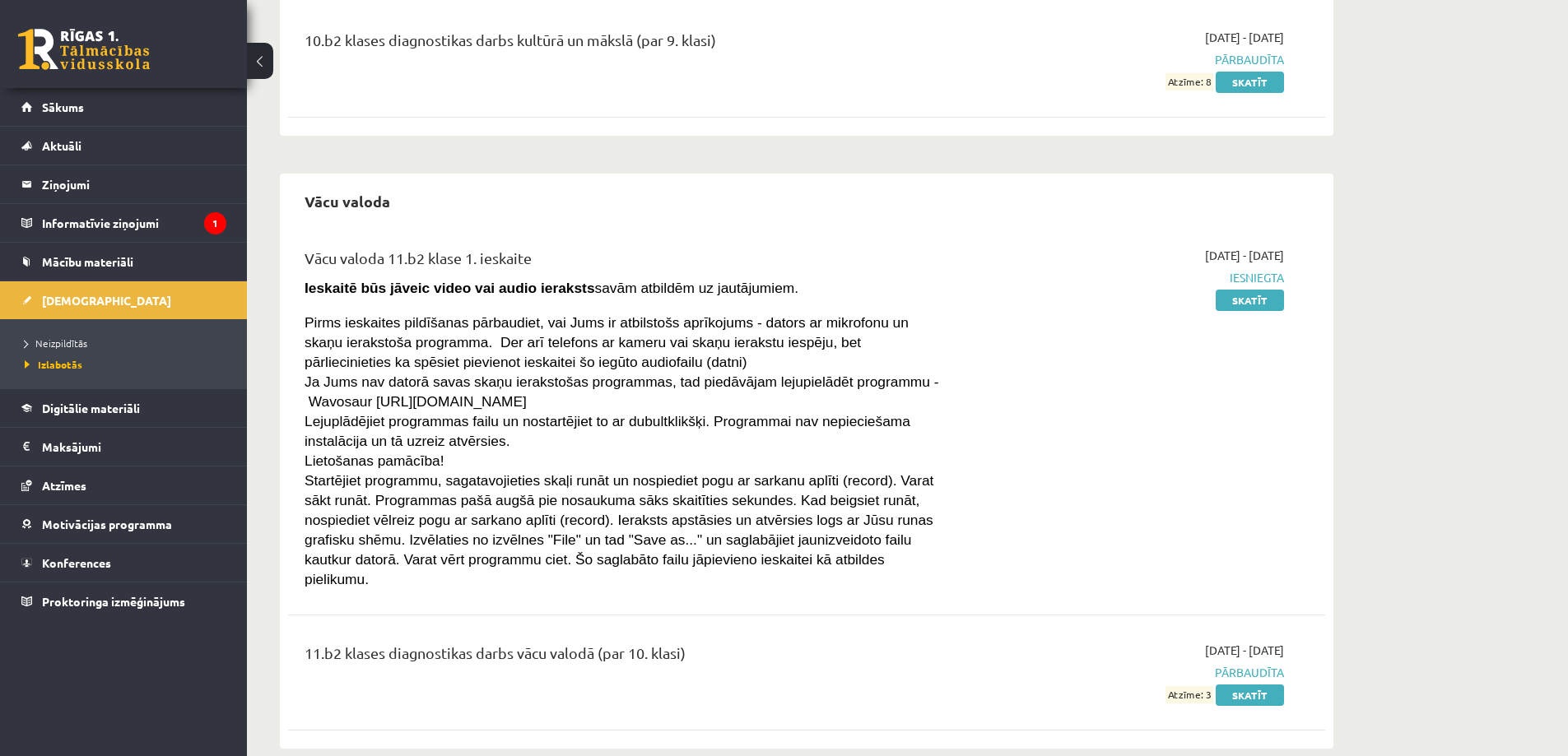
scroll to position [648, 0]
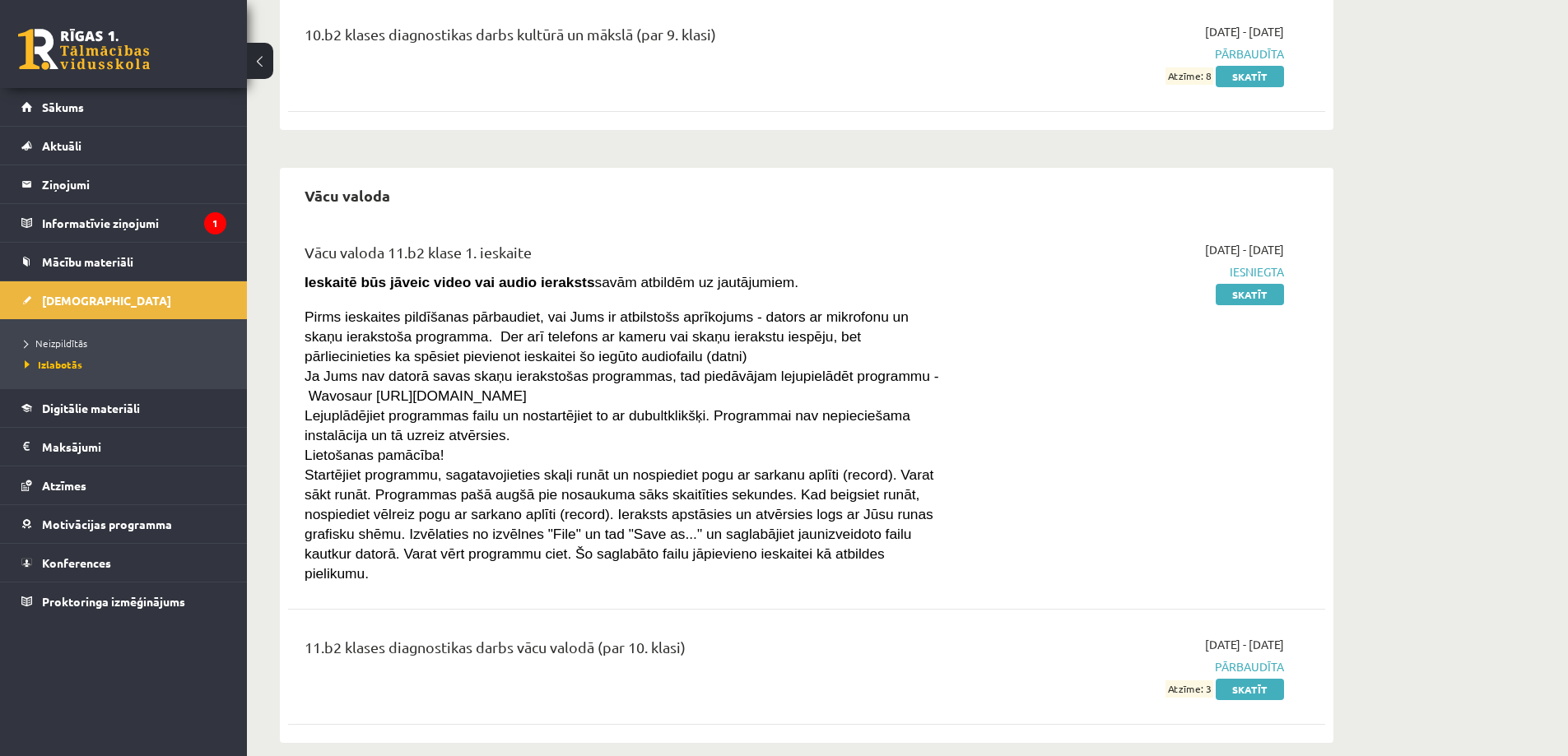
drag, startPoint x: 666, startPoint y: 264, endPoint x: 703, endPoint y: 375, distance: 117.0
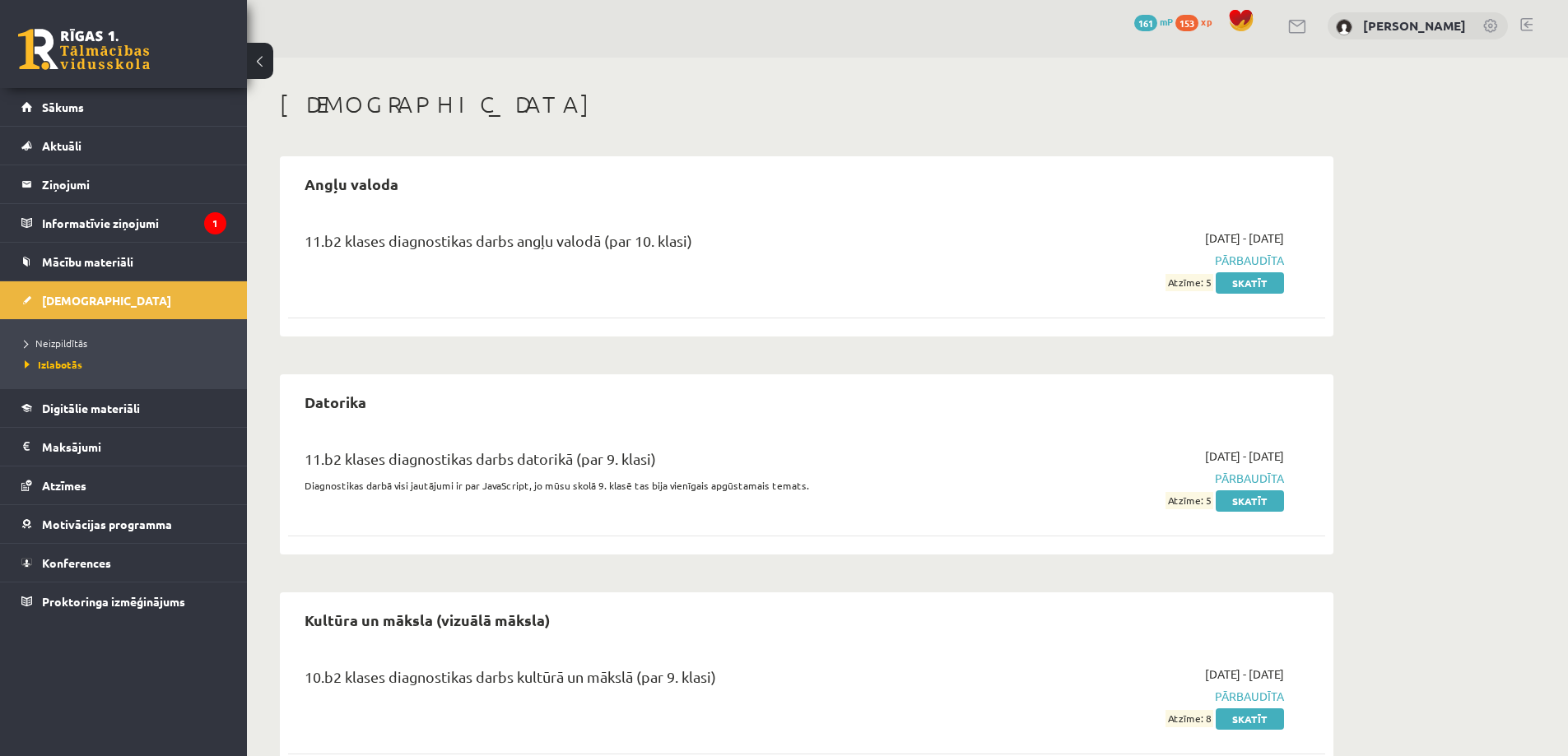
scroll to position [0, 0]
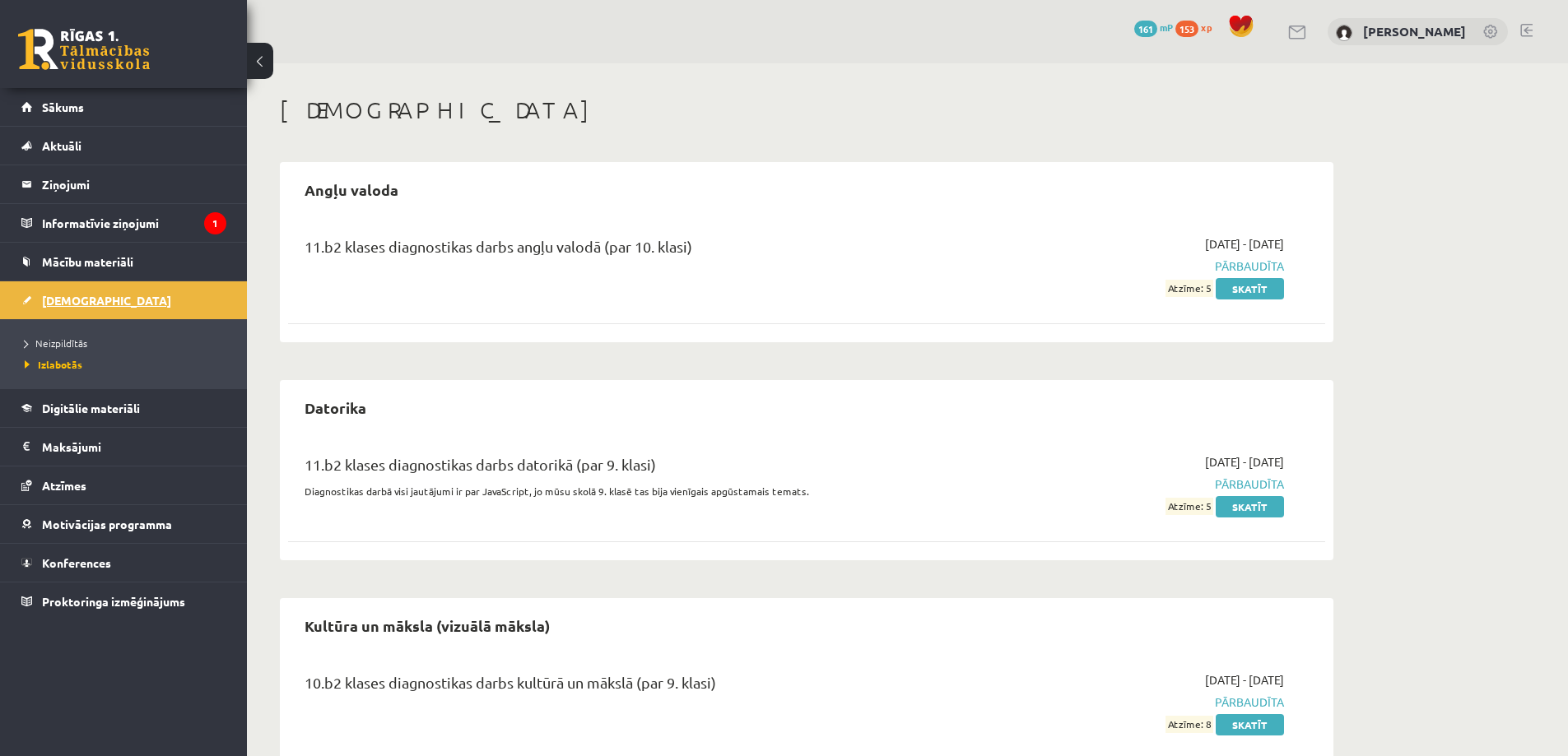
click at [40, 309] on link "[DEMOGRAPHIC_DATA]" at bounding box center [124, 300] width 205 height 38
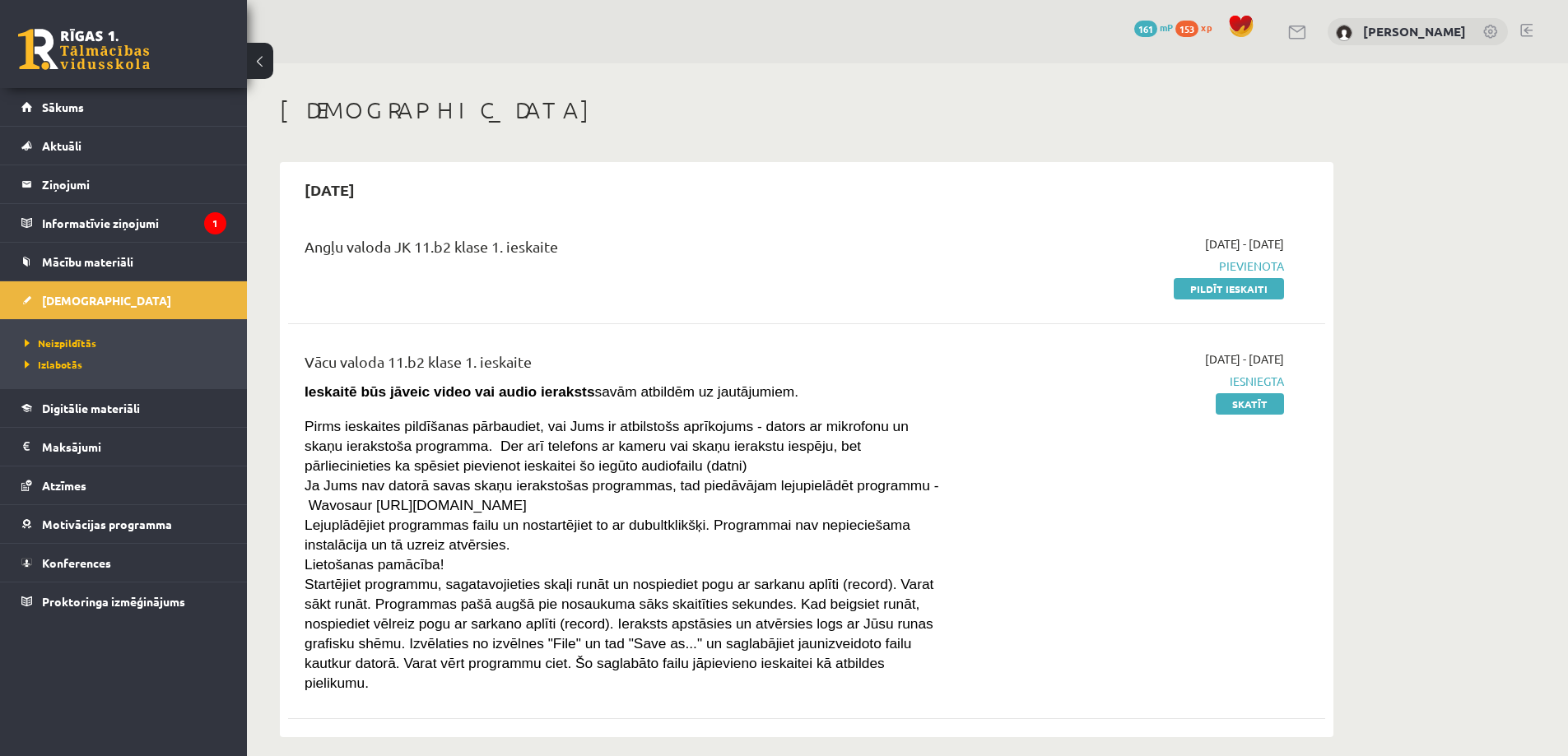
drag, startPoint x: 687, startPoint y: 299, endPoint x: 775, endPoint y: 97, distance: 220.3
